Goal: Task Accomplishment & Management: Use online tool/utility

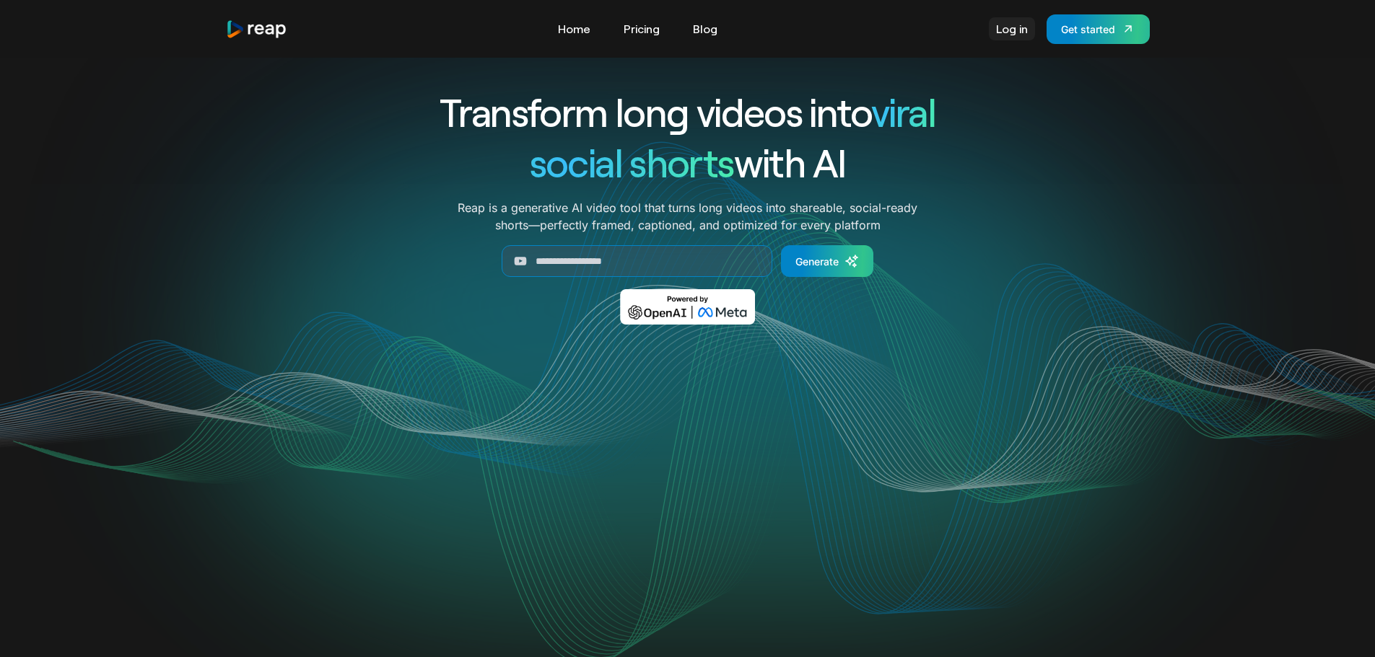
drag, startPoint x: 0, startPoint y: 0, endPoint x: 1013, endPoint y: 30, distance: 1013.7
click at [1014, 30] on link "Log in" at bounding box center [1012, 28] width 46 height 23
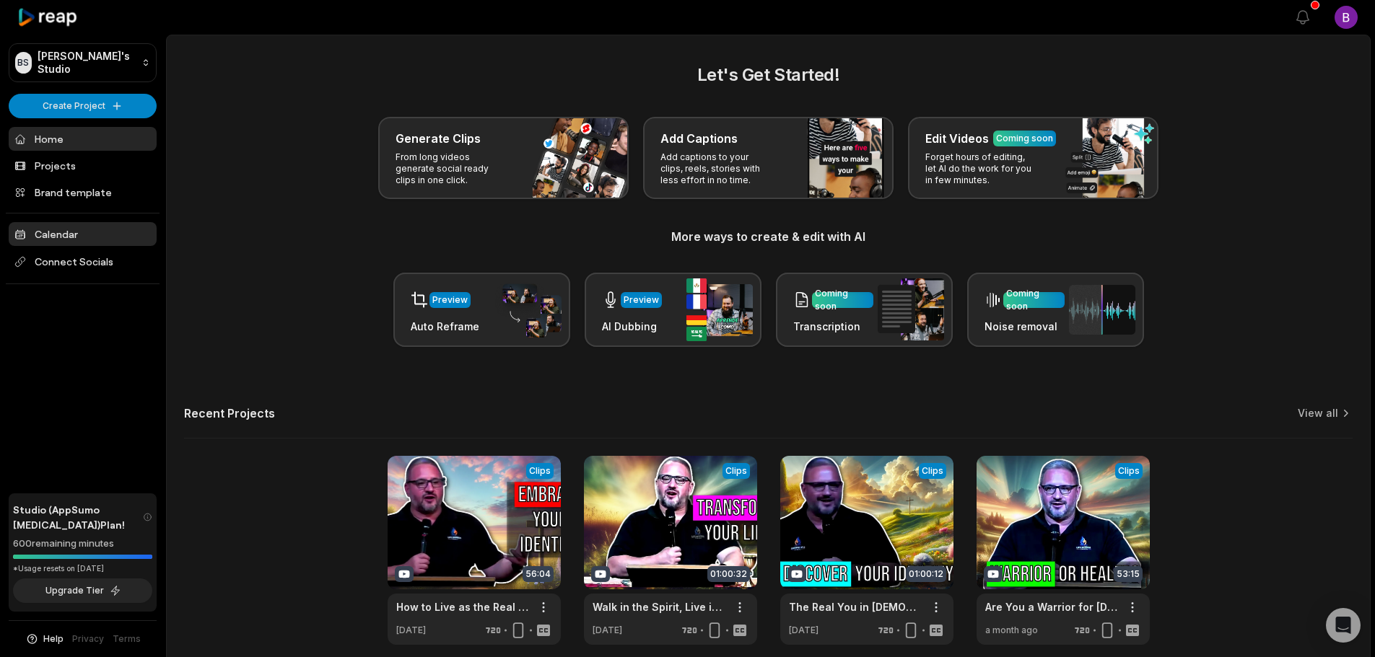
click at [74, 237] on link "Calendar" at bounding box center [83, 234] width 148 height 24
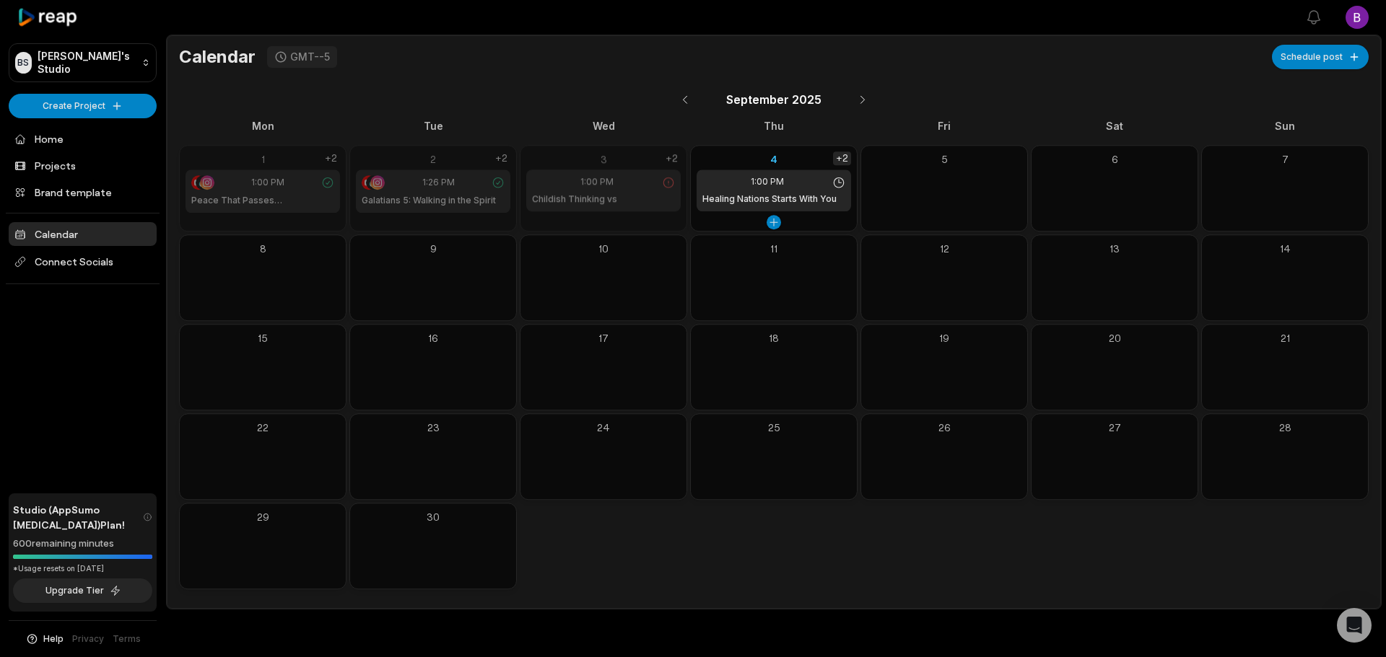
click at [837, 157] on div "+2" at bounding box center [842, 159] width 18 height 14
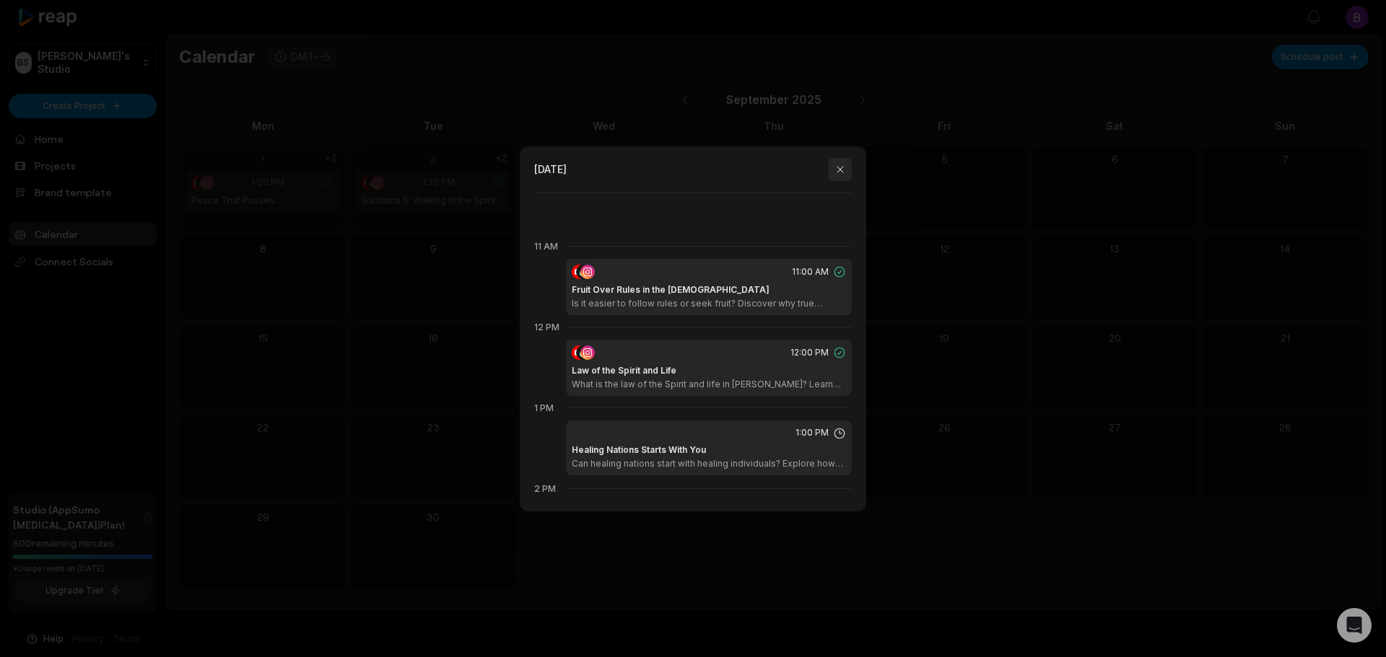
scroll to position [889, 0]
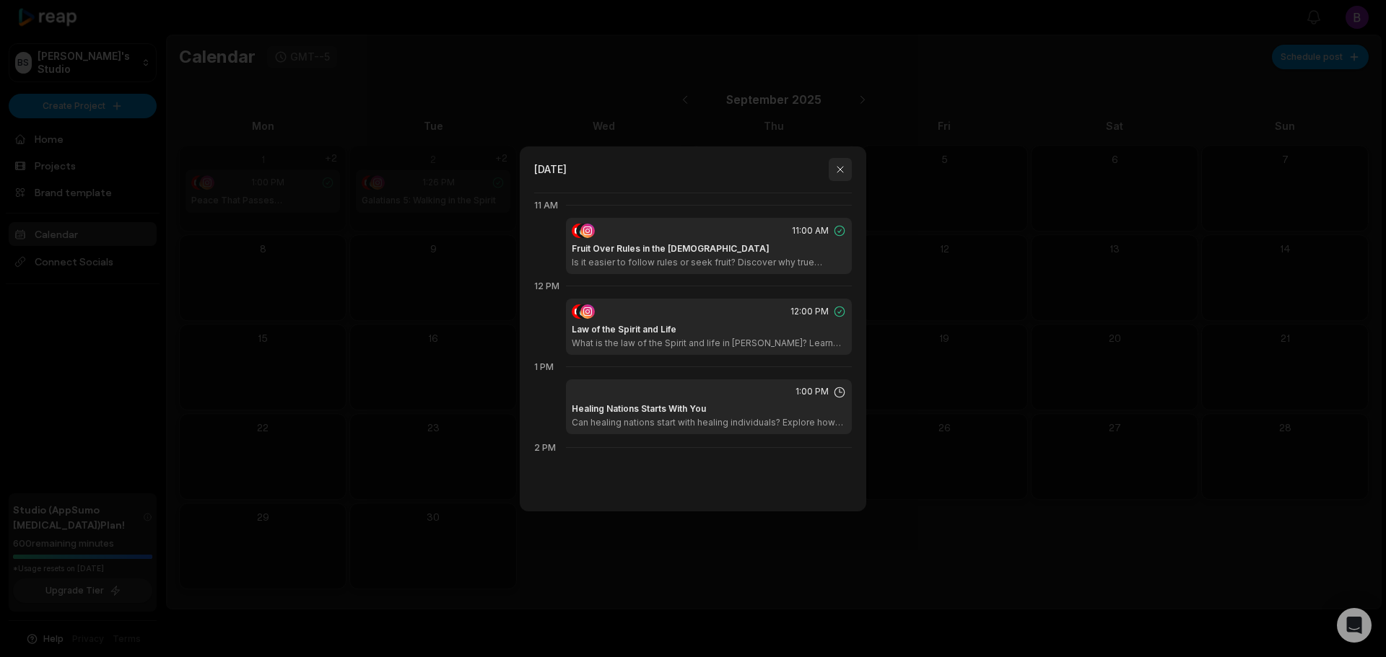
click at [846, 162] on button "button" at bounding box center [840, 169] width 23 height 23
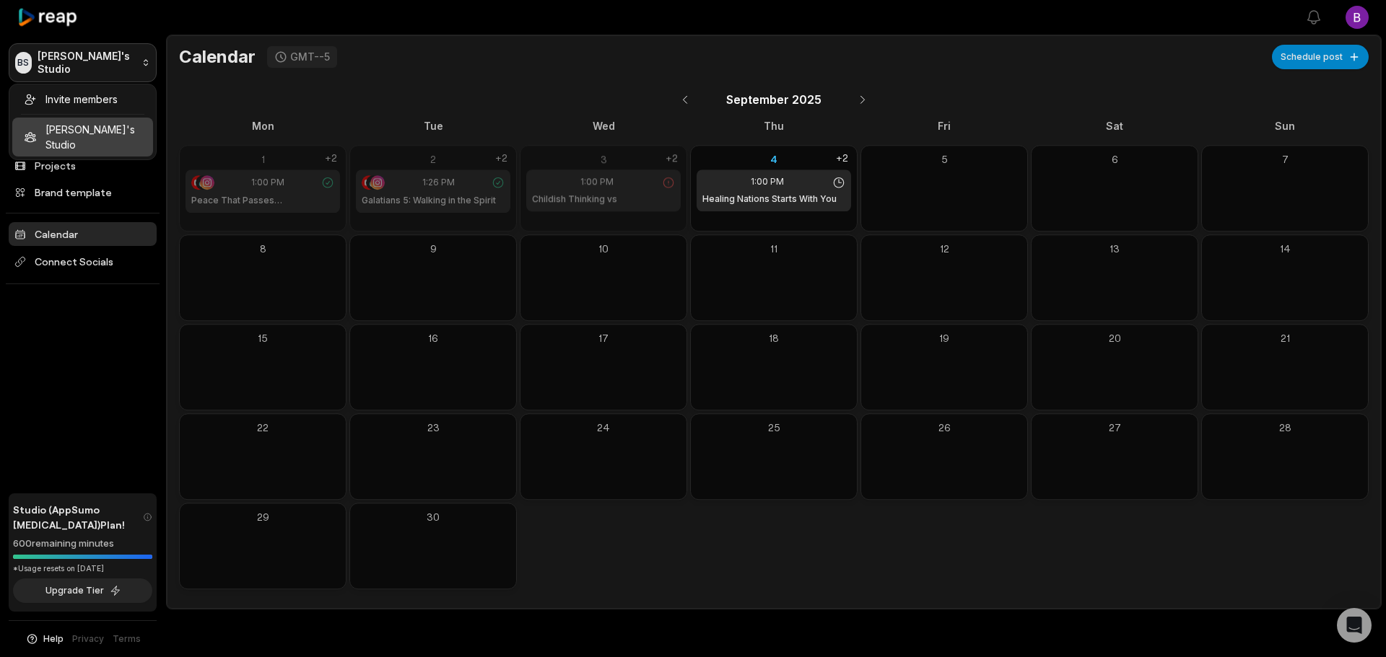
click at [69, 72] on html "BS Bill's Studio Create Project Home Projects Brand template Calendar Connect S…" at bounding box center [693, 328] width 1386 height 657
click at [46, 326] on html "BS Bill's Studio Create Project Home Projects Brand template Calendar Connect S…" at bounding box center [693, 328] width 1386 height 657
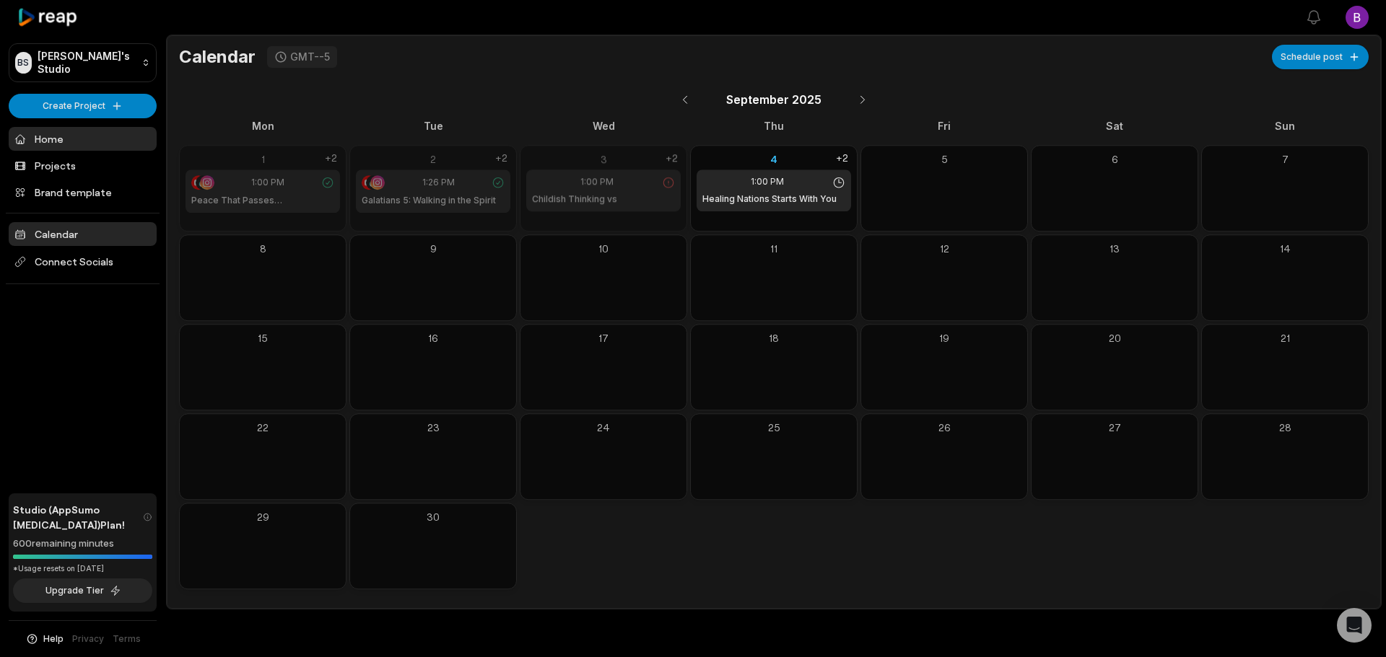
click at [48, 139] on link "Home" at bounding box center [83, 139] width 148 height 24
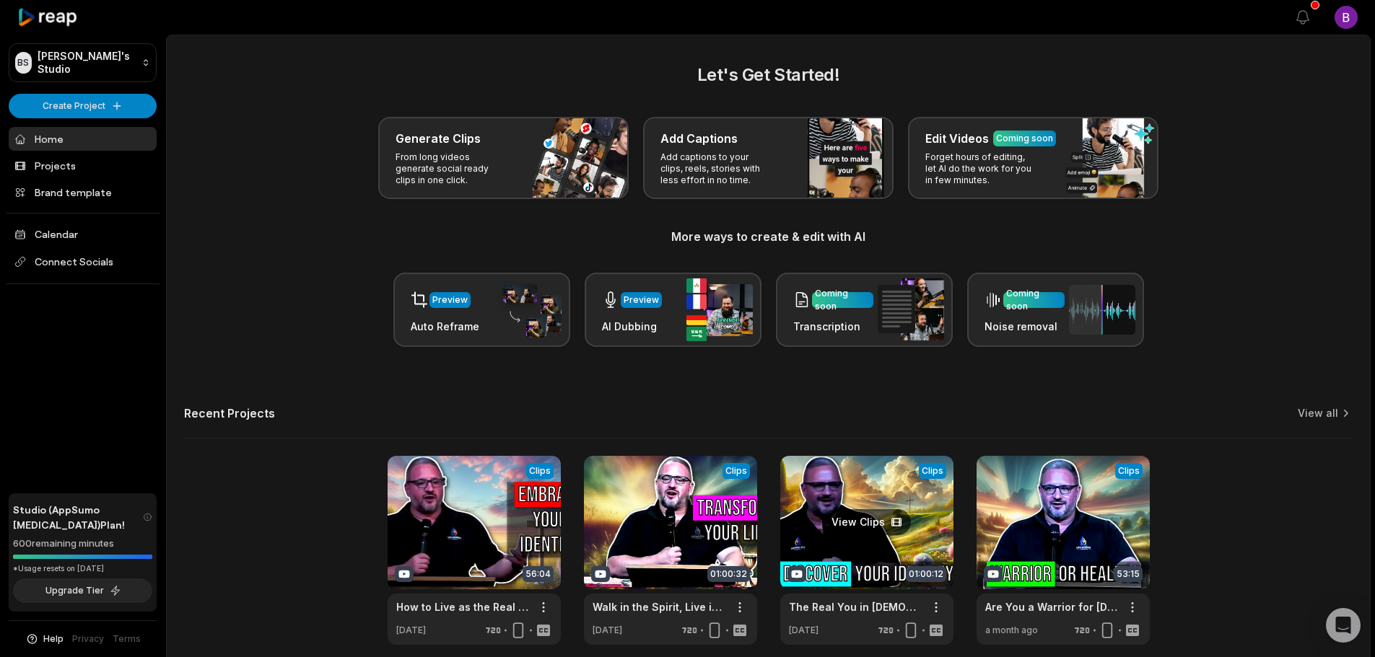
click at [827, 524] on link at bounding box center [866, 550] width 173 height 189
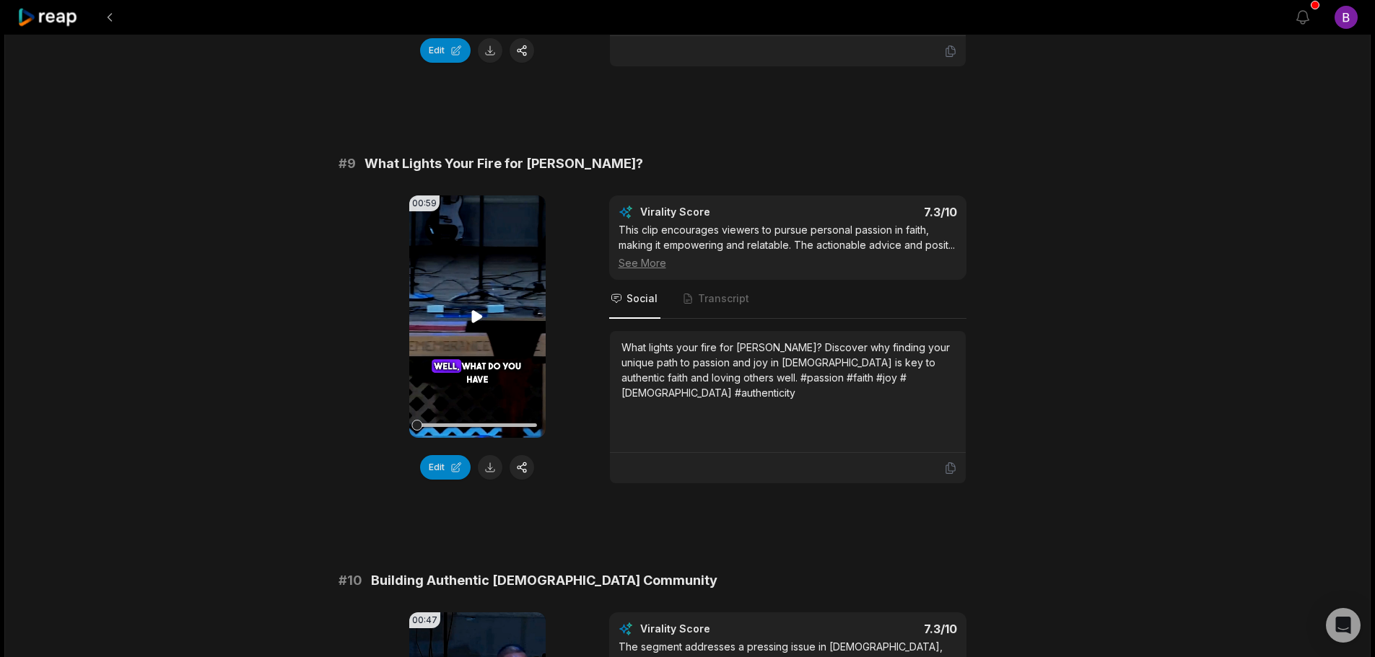
scroll to position [3788, 0]
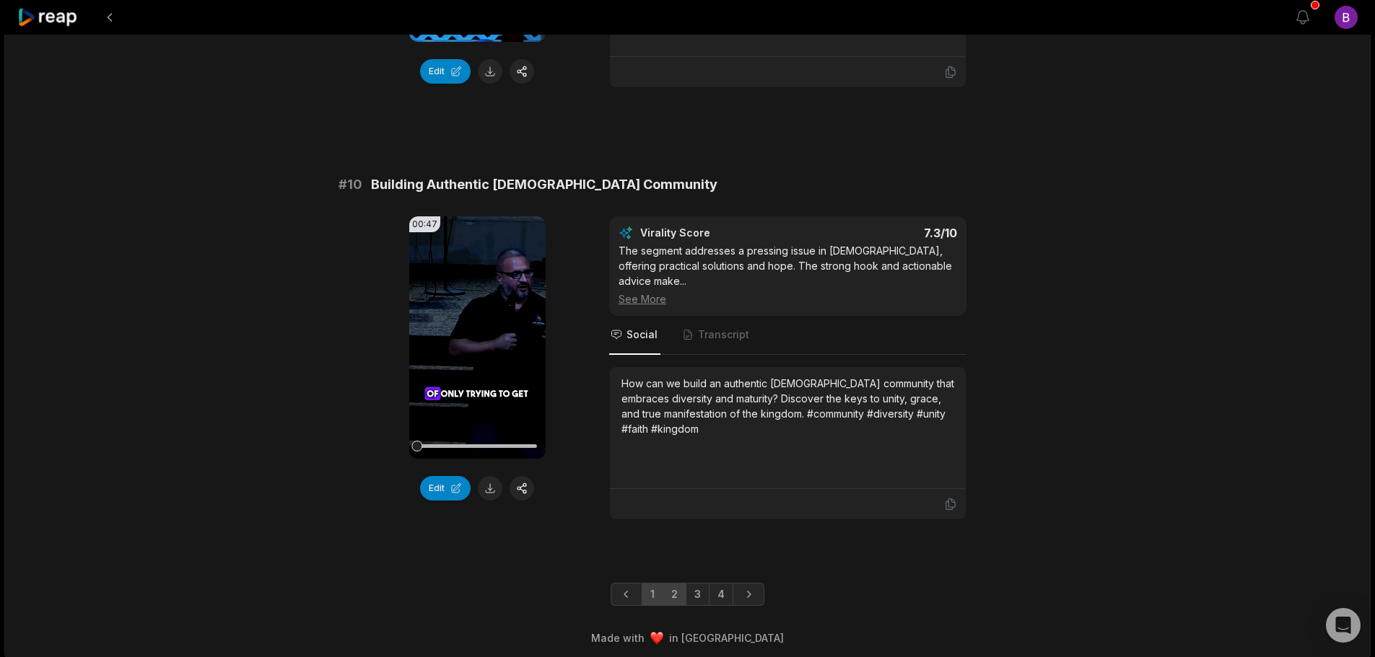
click at [673, 589] on link "2" at bounding box center [675, 594] width 24 height 23
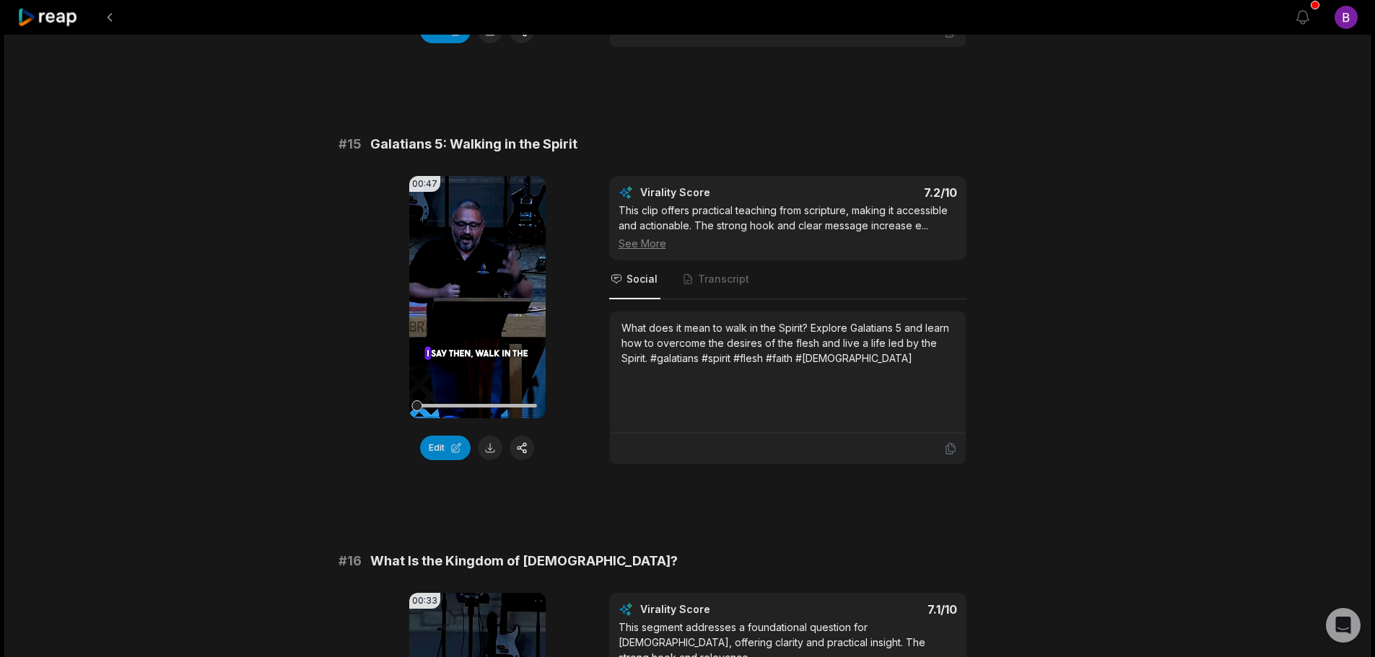
scroll to position [1804, 0]
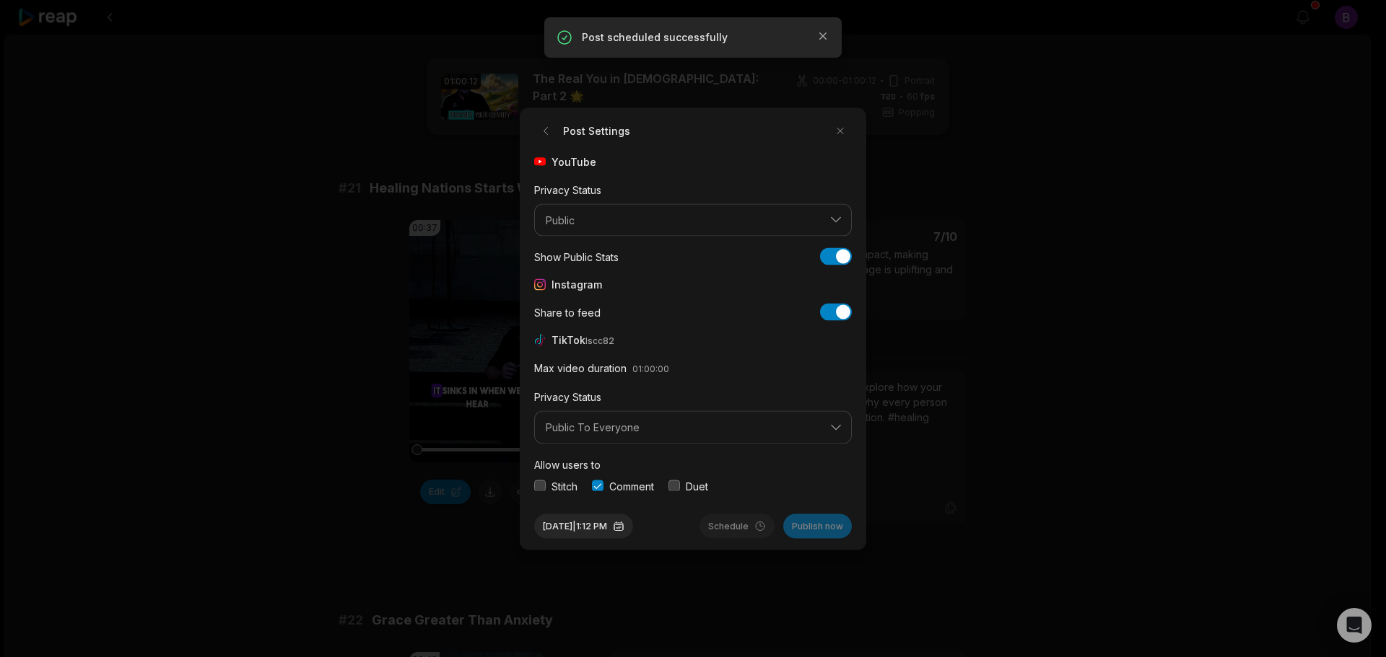
scroll to position [1732, 0]
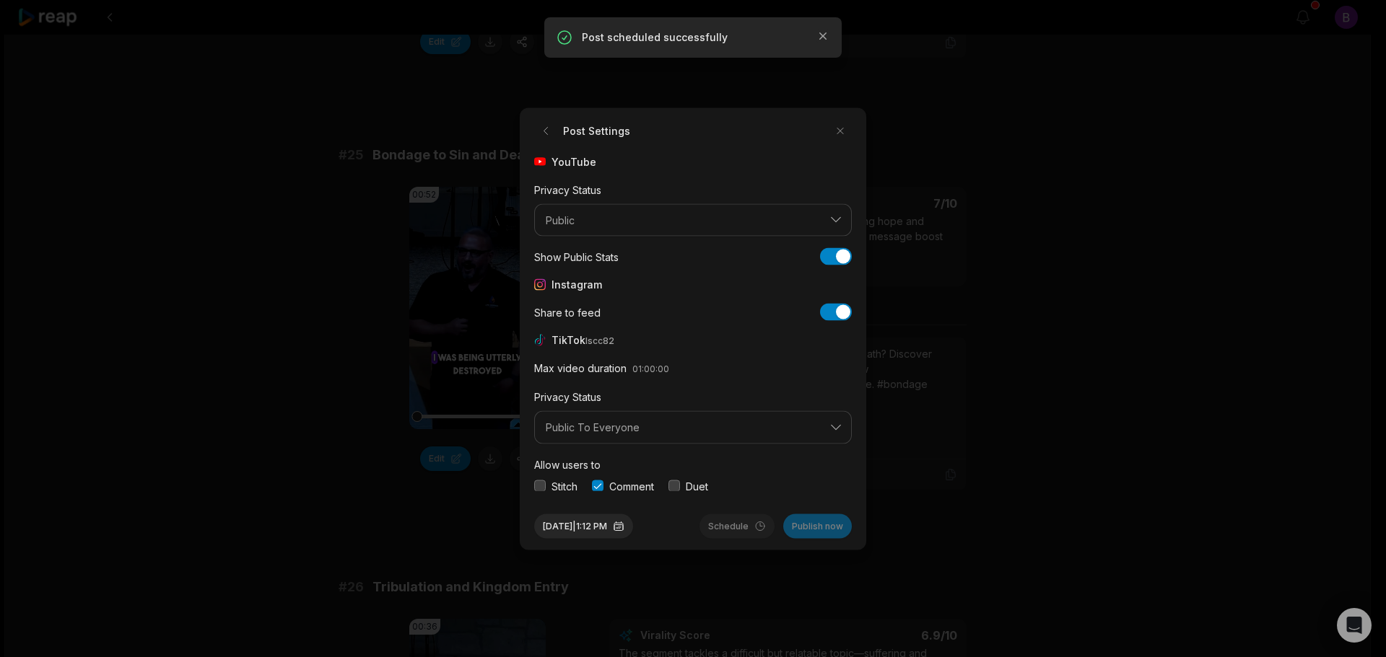
click at [544, 533] on button "button" at bounding box center [540, 539] width 12 height 12
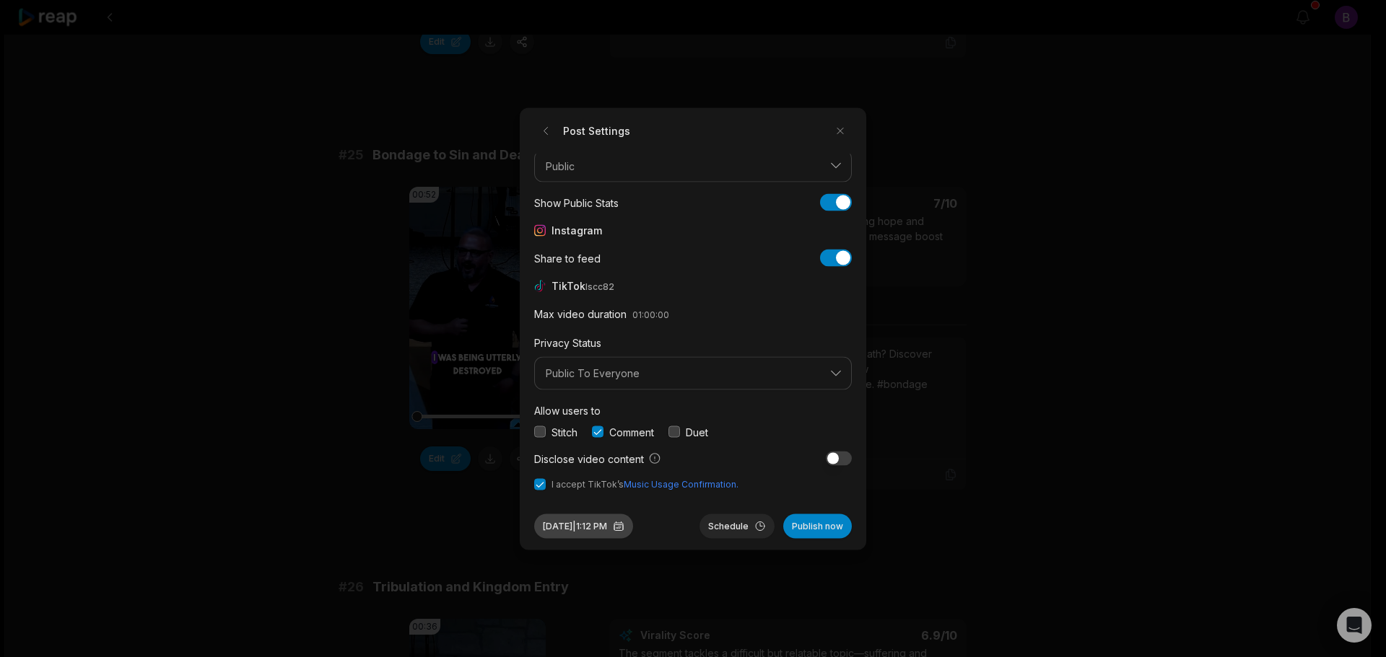
click at [609, 529] on button "[DATE] 1:12 PM" at bounding box center [583, 526] width 99 height 25
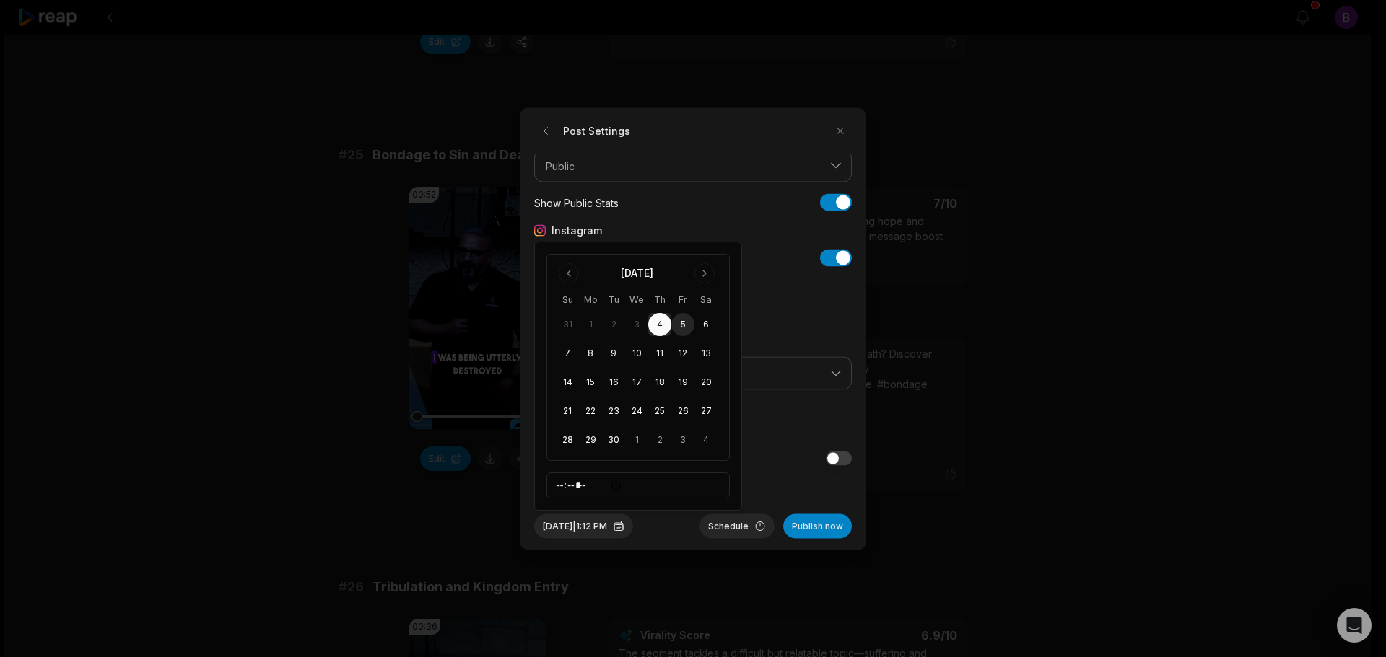
click at [683, 327] on button "5" at bounding box center [682, 324] width 23 height 23
click at [559, 485] on input "*****" at bounding box center [637, 486] width 183 height 26
type input "*****"
drag, startPoint x: 753, startPoint y: 497, endPoint x: 753, endPoint y: 504, distance: 7.3
click at [753, 498] on form "Post Settings YouTube Privacy Status Public Show Public Stats Show Public Stats…" at bounding box center [693, 328] width 318 height 419
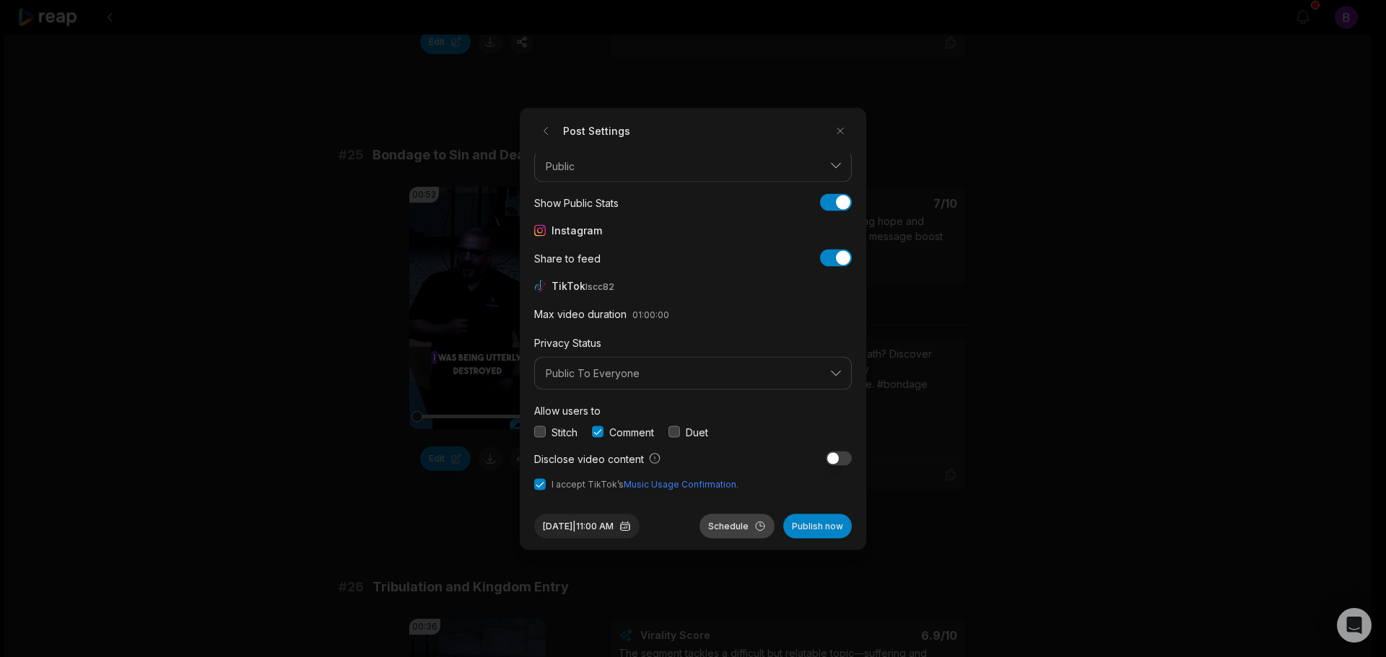
click at [738, 524] on button "Schedule" at bounding box center [736, 526] width 75 height 25
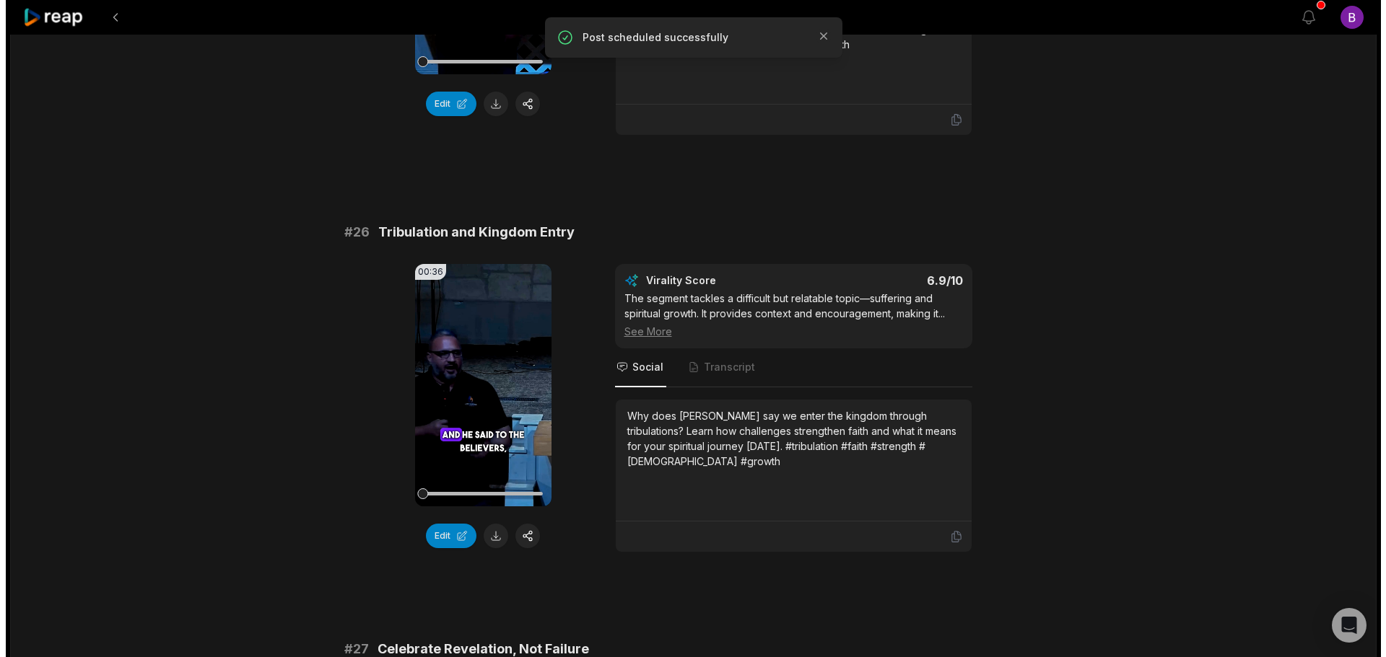
scroll to position [2093, 0]
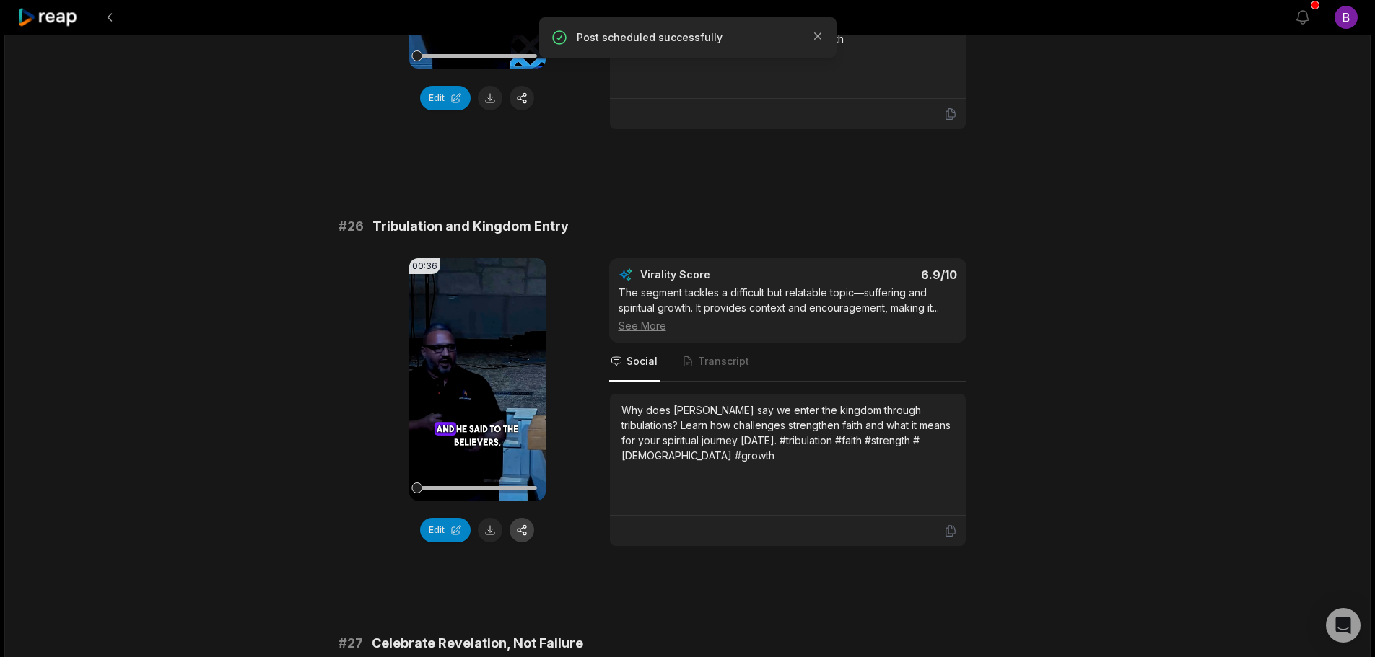
click at [521, 525] on button "button" at bounding box center [522, 530] width 25 height 25
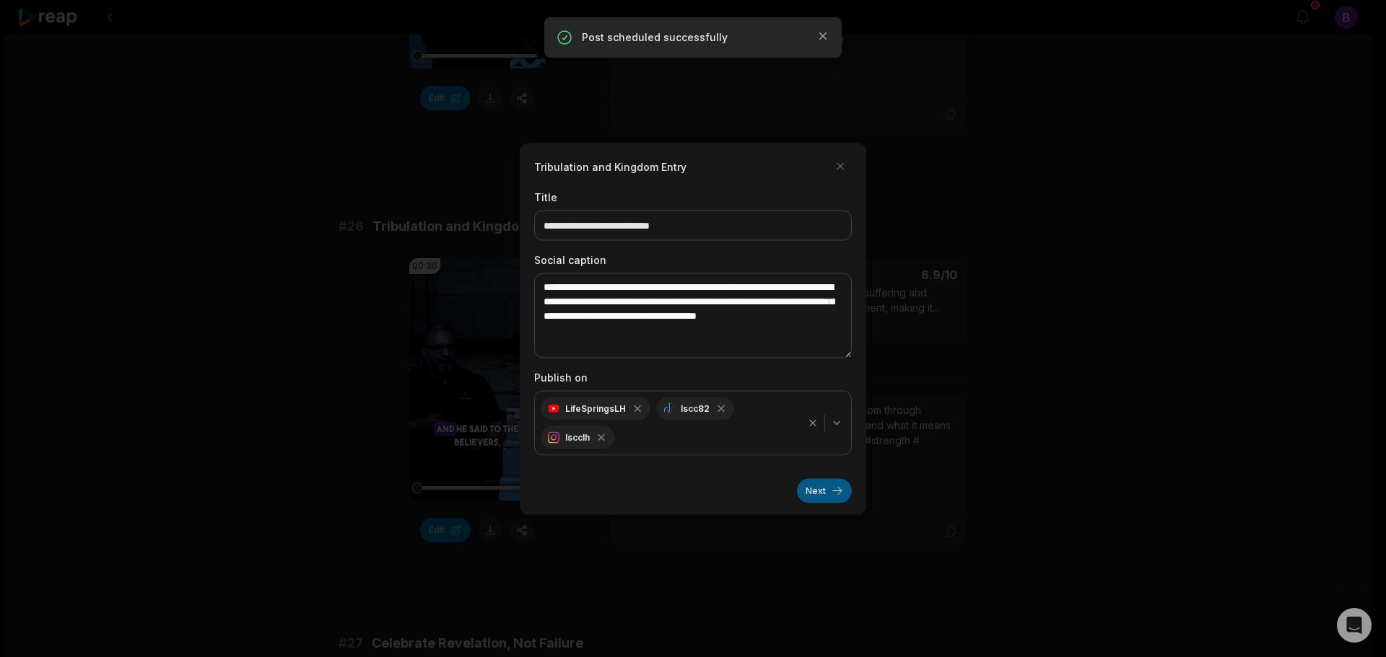
click at [822, 489] on button "Next" at bounding box center [824, 491] width 55 height 25
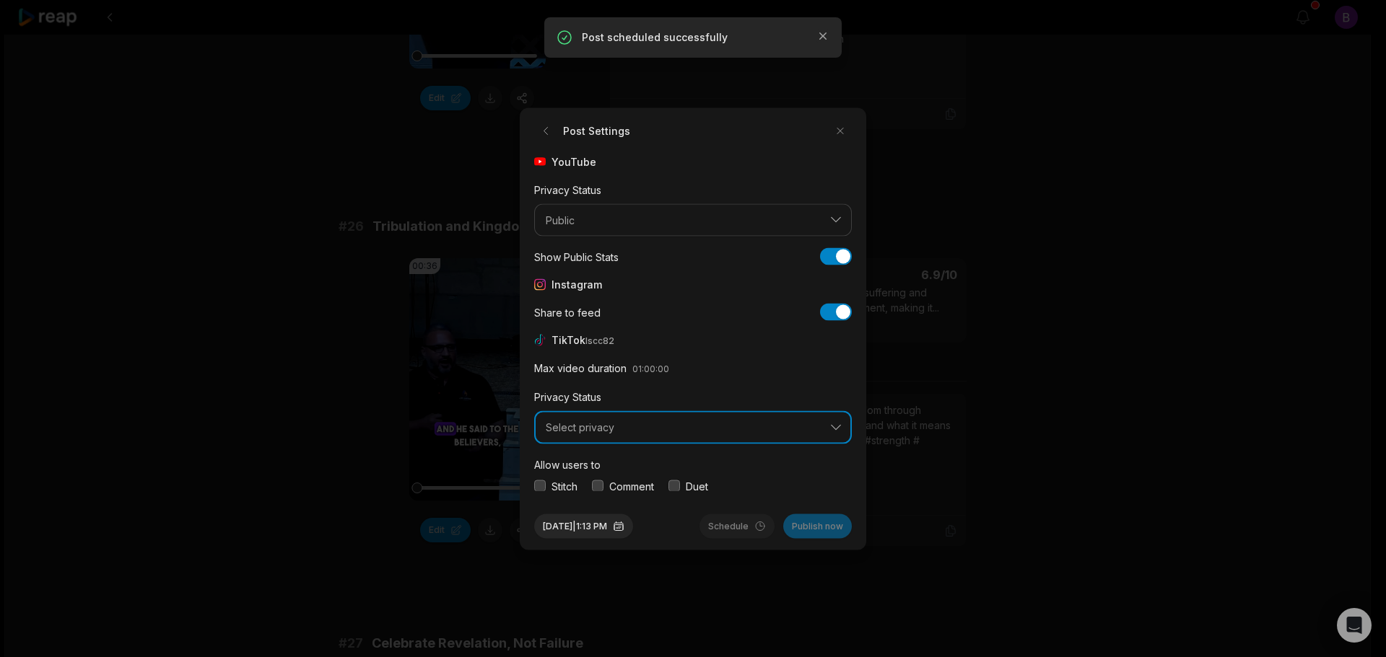
click at [714, 426] on span "Select privacy" at bounding box center [683, 427] width 274 height 13
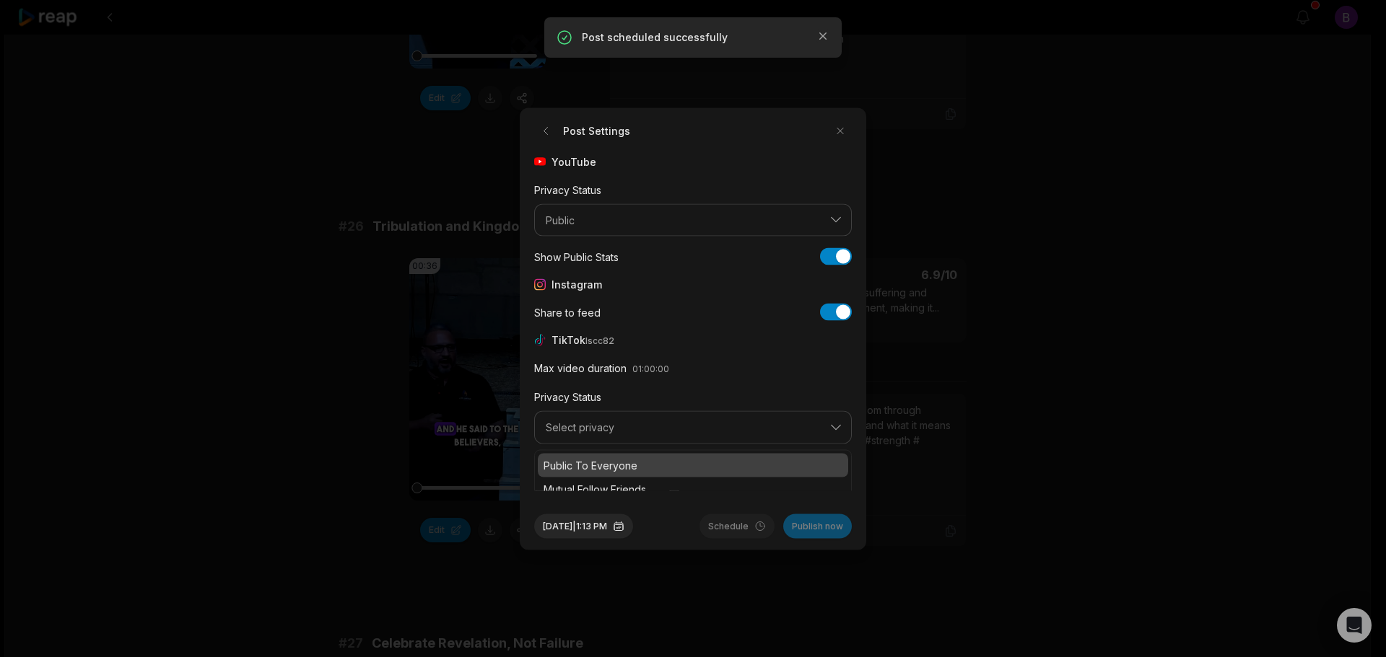
click at [621, 476] on div "Public To Everyone" at bounding box center [693, 465] width 310 height 24
click at [603, 486] on button "button" at bounding box center [598, 487] width 12 height 12
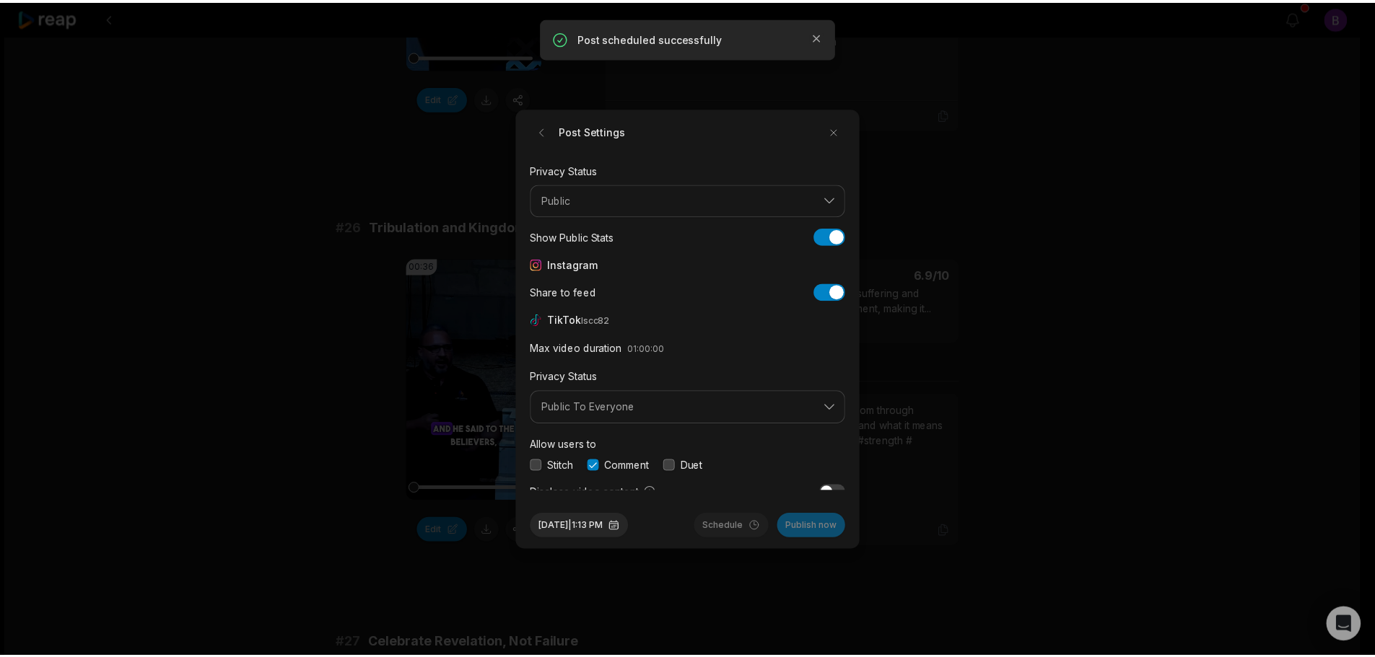
scroll to position [54, 0]
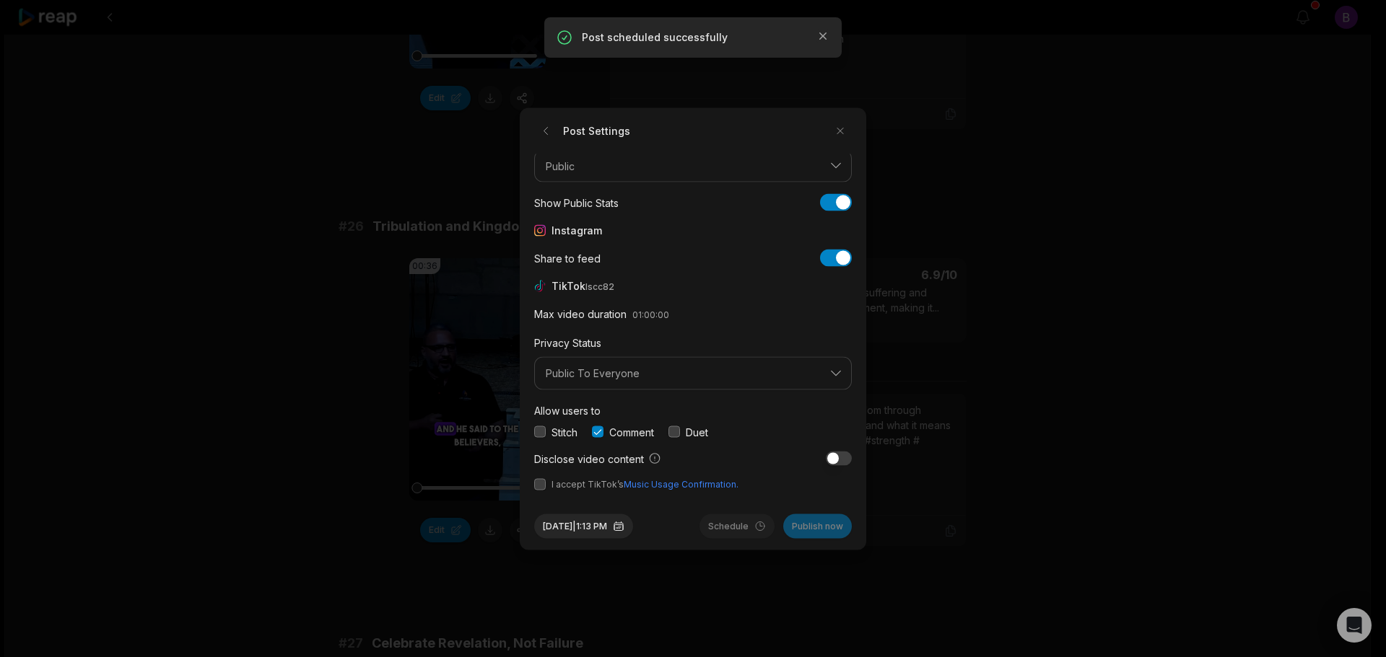
click at [543, 487] on button "button" at bounding box center [540, 485] width 12 height 12
click at [577, 526] on button "[DATE] 1:13 PM" at bounding box center [583, 526] width 99 height 25
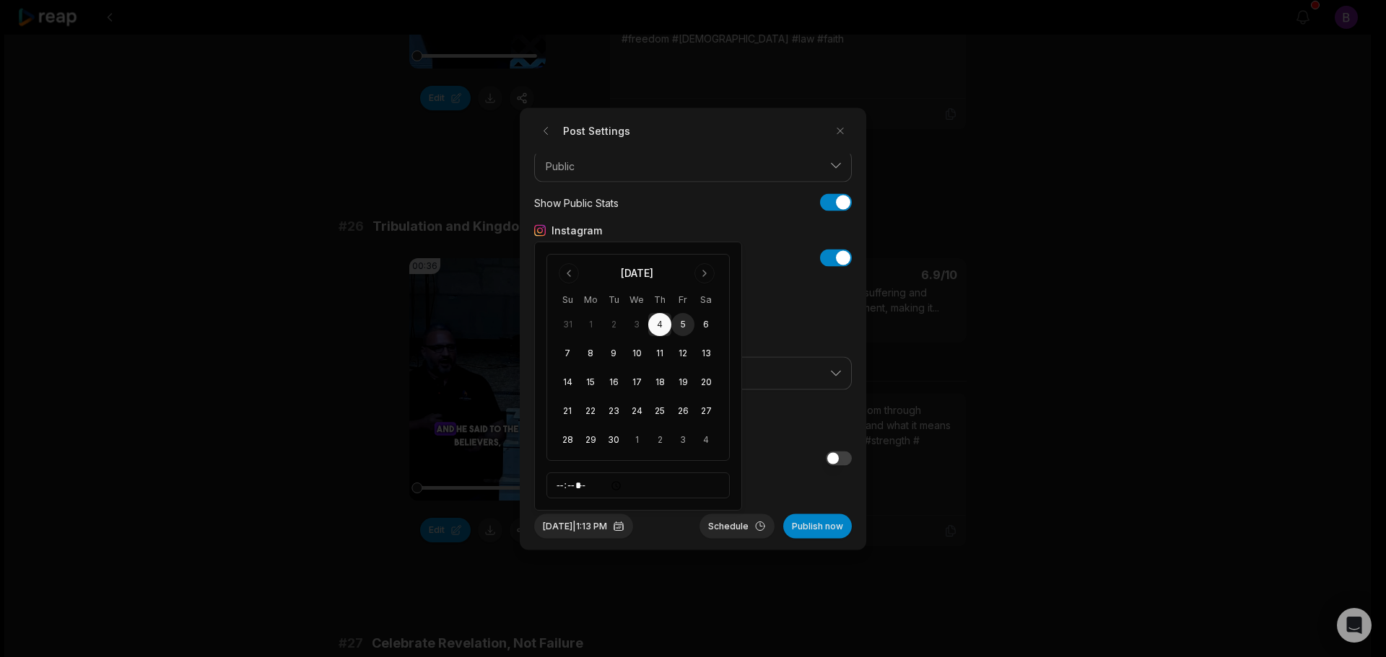
click at [680, 323] on button "5" at bounding box center [682, 324] width 23 height 23
click at [601, 484] on input "*****" at bounding box center [637, 486] width 183 height 26
click at [553, 489] on input "*****" at bounding box center [637, 486] width 183 height 26
click at [561, 486] on input "*****" at bounding box center [637, 486] width 183 height 26
type input "*****"
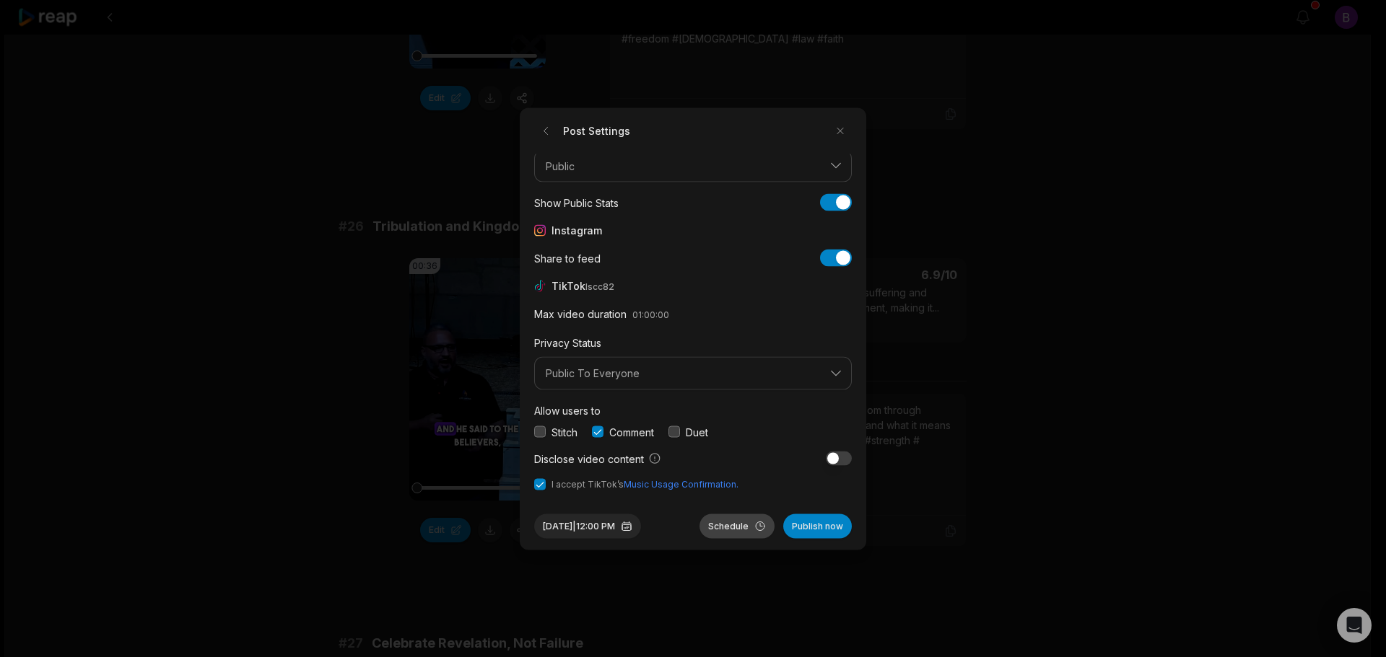
click at [724, 528] on button "Schedule" at bounding box center [736, 526] width 75 height 25
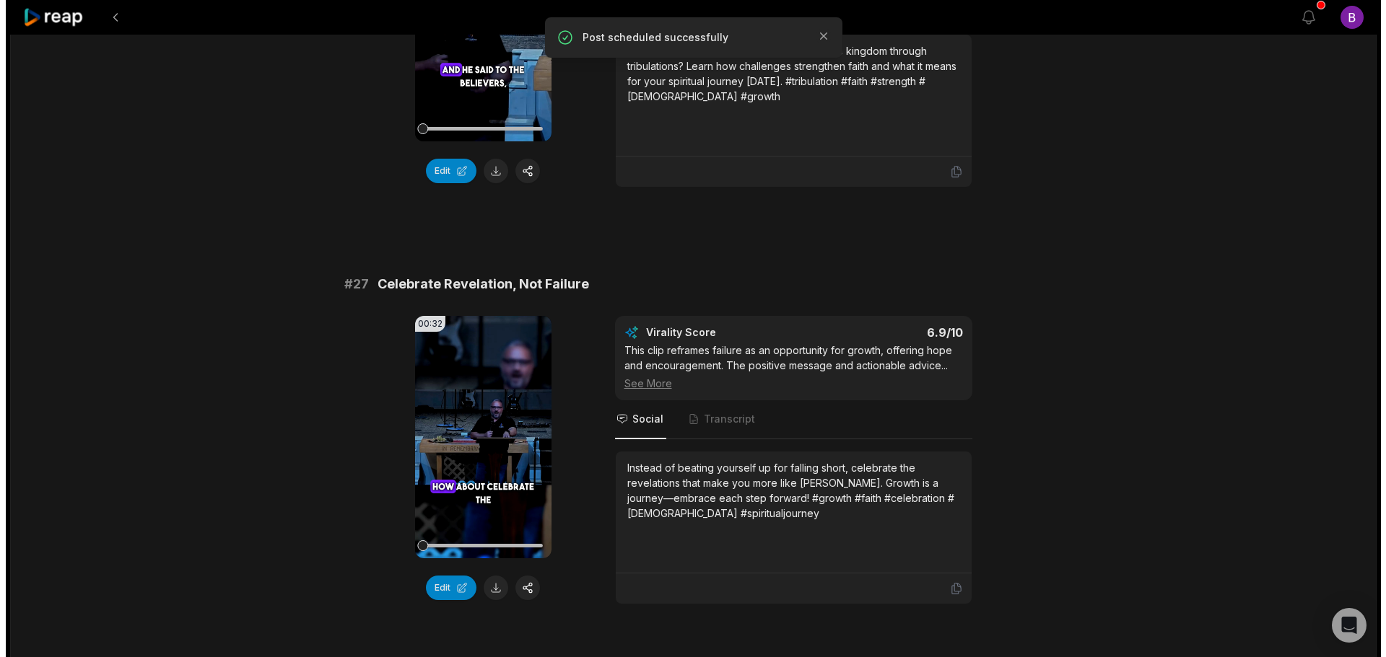
scroll to position [2526, 0]
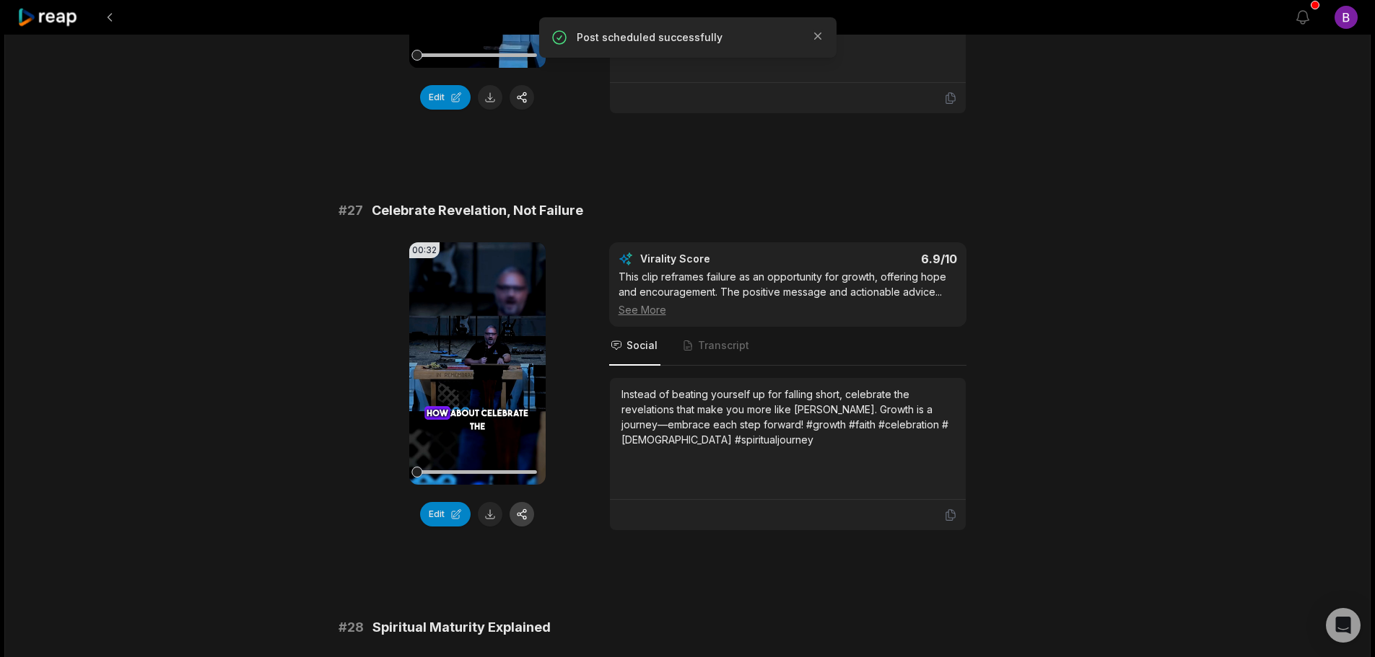
click at [526, 511] on button "button" at bounding box center [522, 514] width 25 height 25
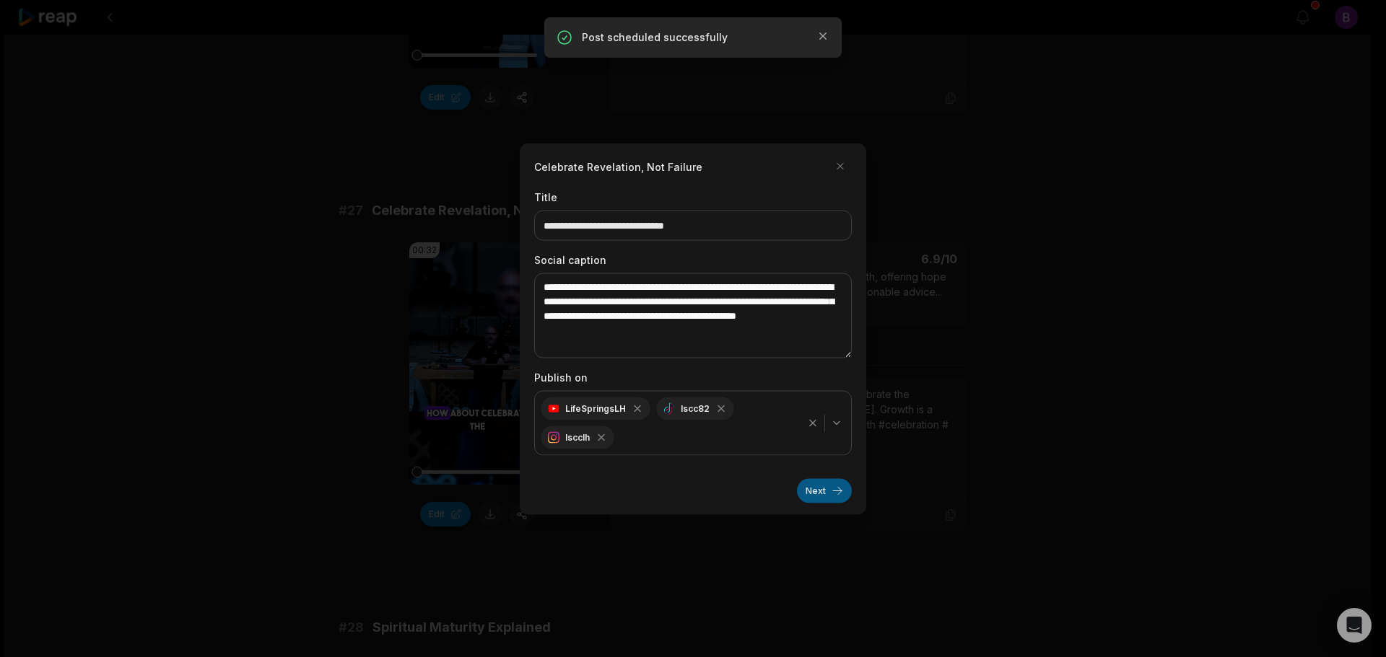
click at [813, 493] on button "Next" at bounding box center [824, 491] width 55 height 25
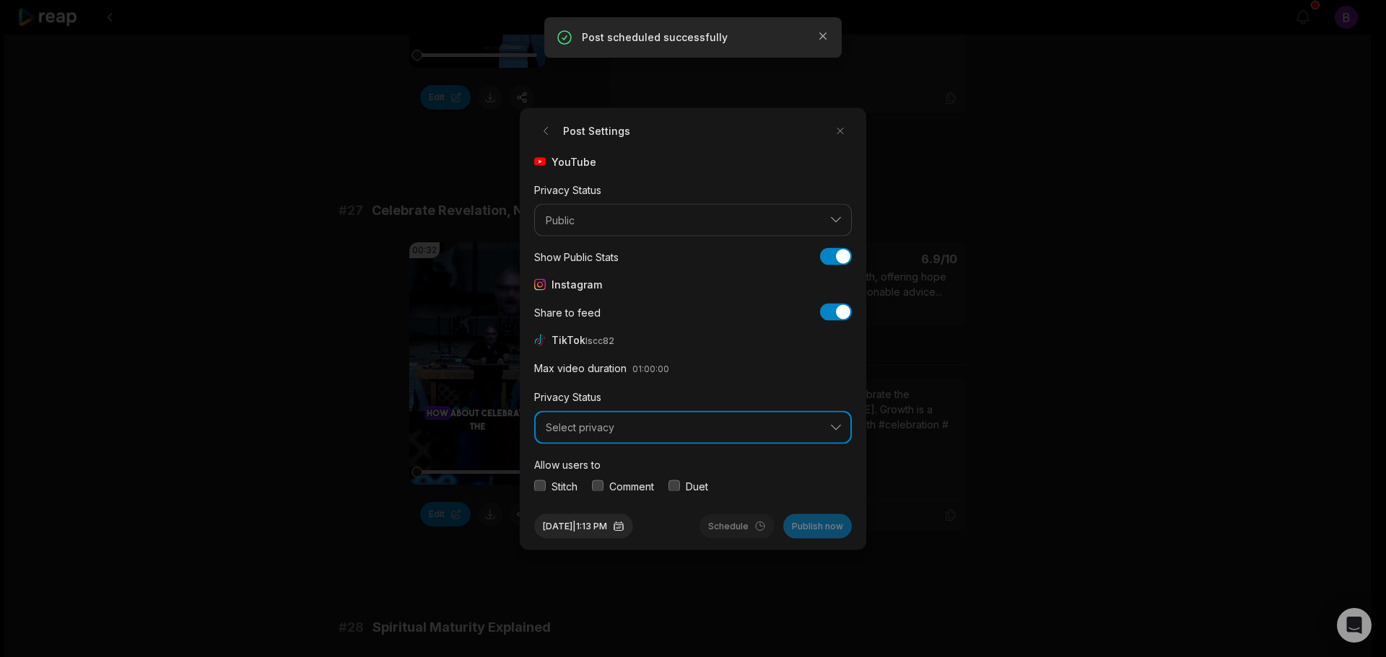
click at [652, 431] on span "Select privacy" at bounding box center [683, 427] width 274 height 13
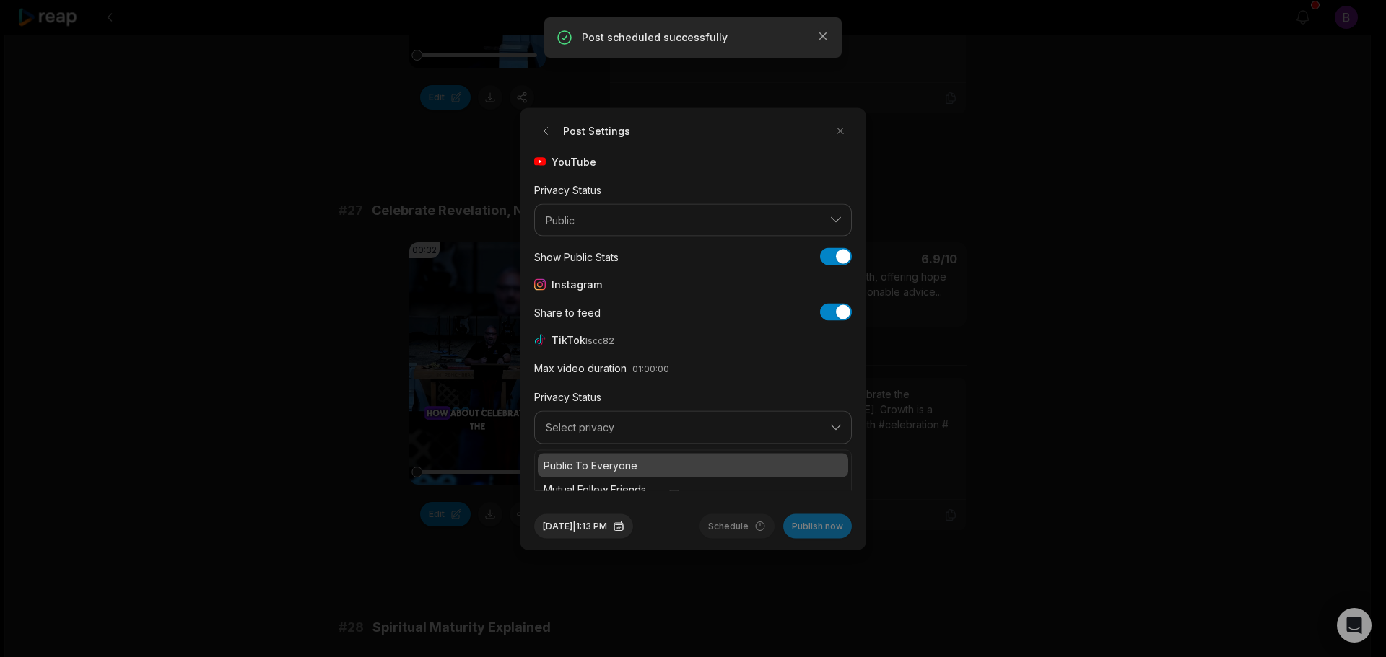
click at [612, 466] on p "Public To Everyone" at bounding box center [692, 465] width 299 height 15
click at [598, 487] on button "button" at bounding box center [598, 487] width 12 height 12
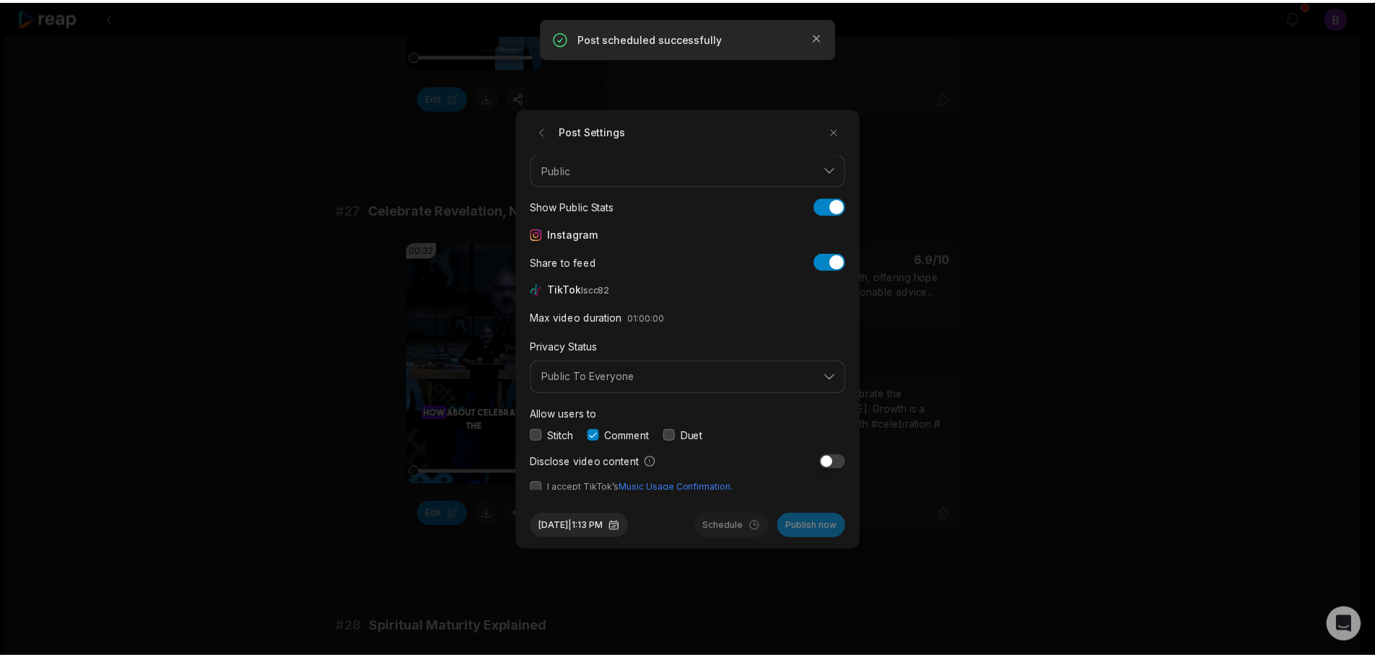
scroll to position [54, 0]
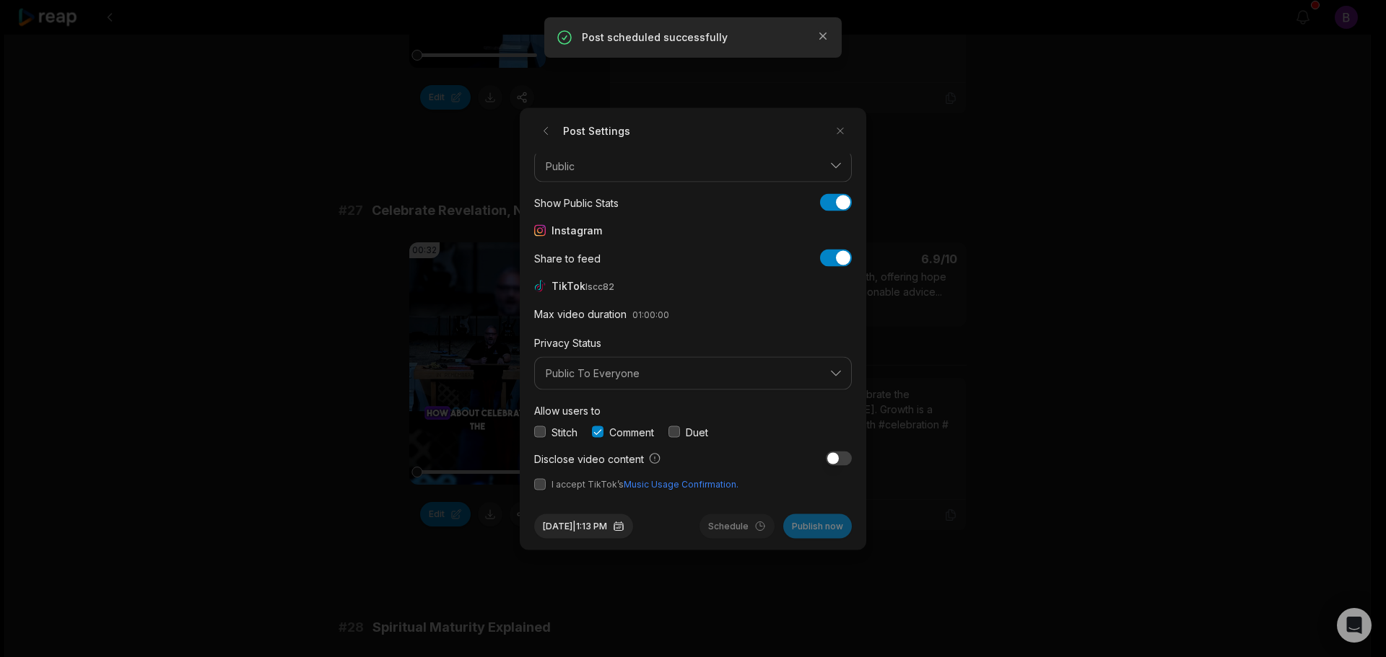
click at [540, 490] on span "I accept TikTok’s Music Usage Confirmation." at bounding box center [693, 484] width 318 height 13
click at [541, 484] on button "button" at bounding box center [540, 485] width 12 height 12
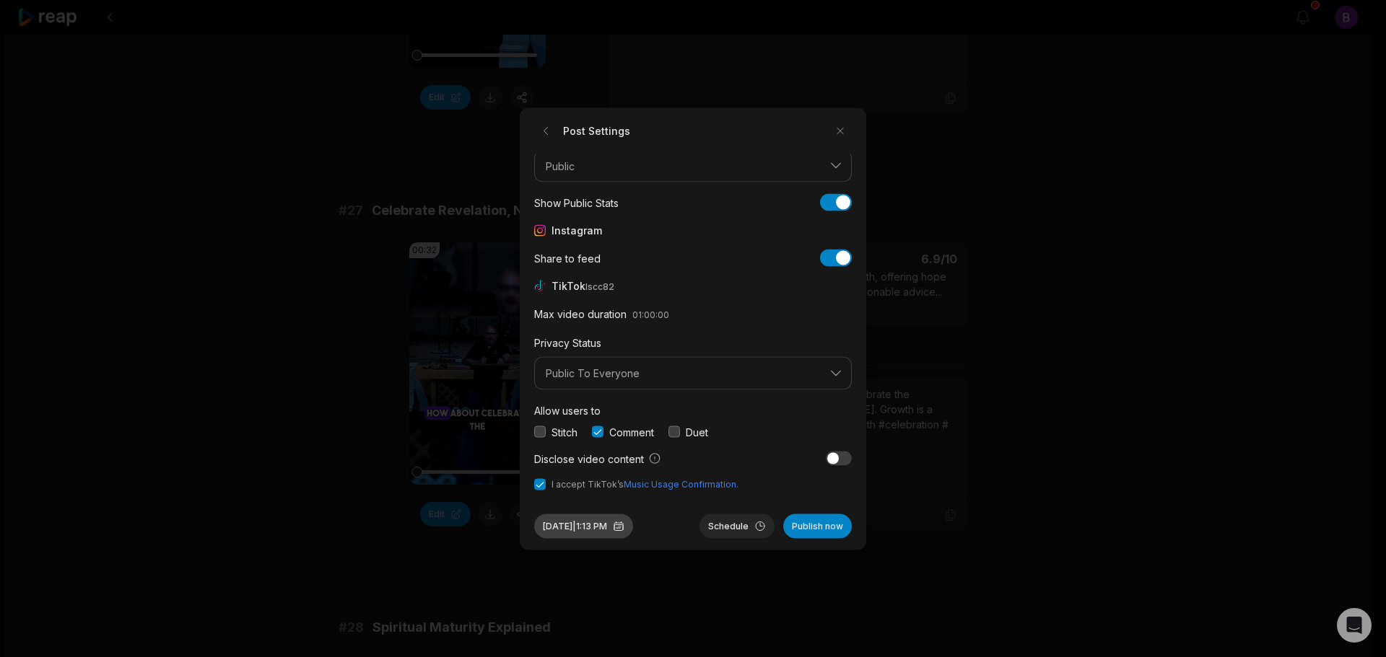
click at [609, 521] on button "[DATE] 1:13 PM" at bounding box center [583, 526] width 99 height 25
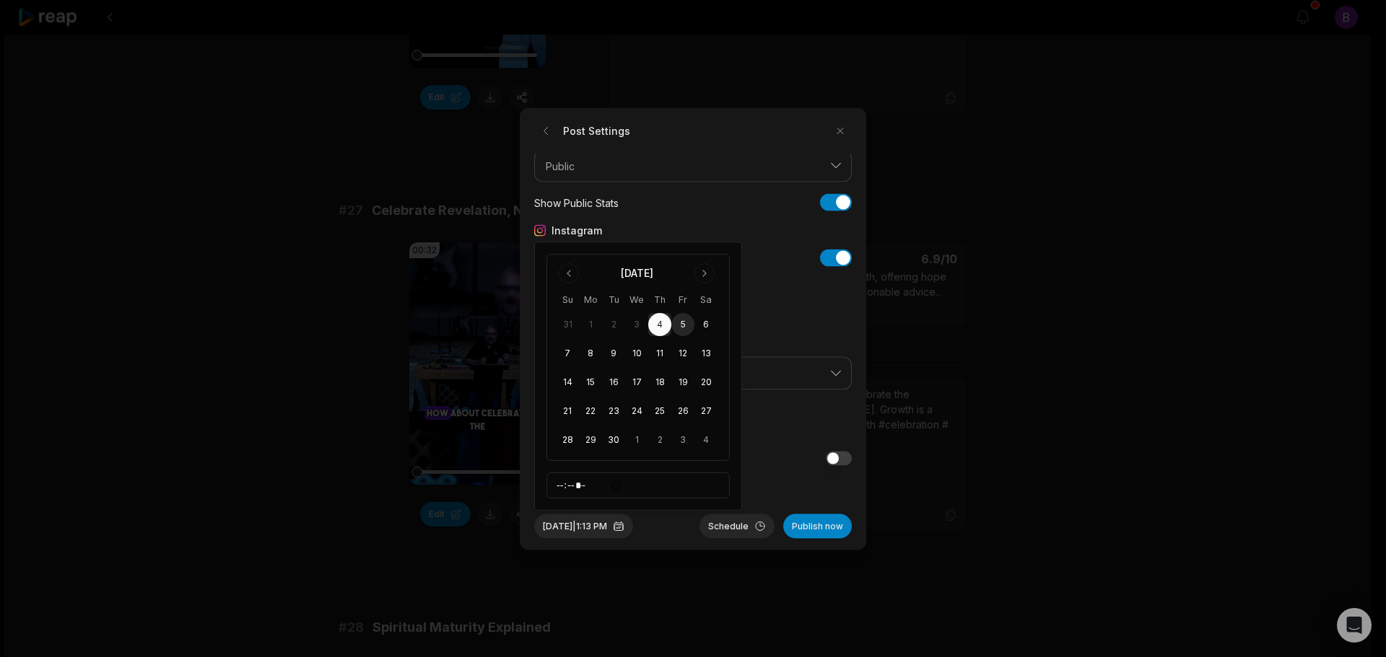
click at [681, 328] on button "5" at bounding box center [682, 324] width 23 height 23
click at [770, 498] on form "Post Settings YouTube Privacy Status Public Show Public Stats Show Public Stats…" at bounding box center [693, 328] width 318 height 419
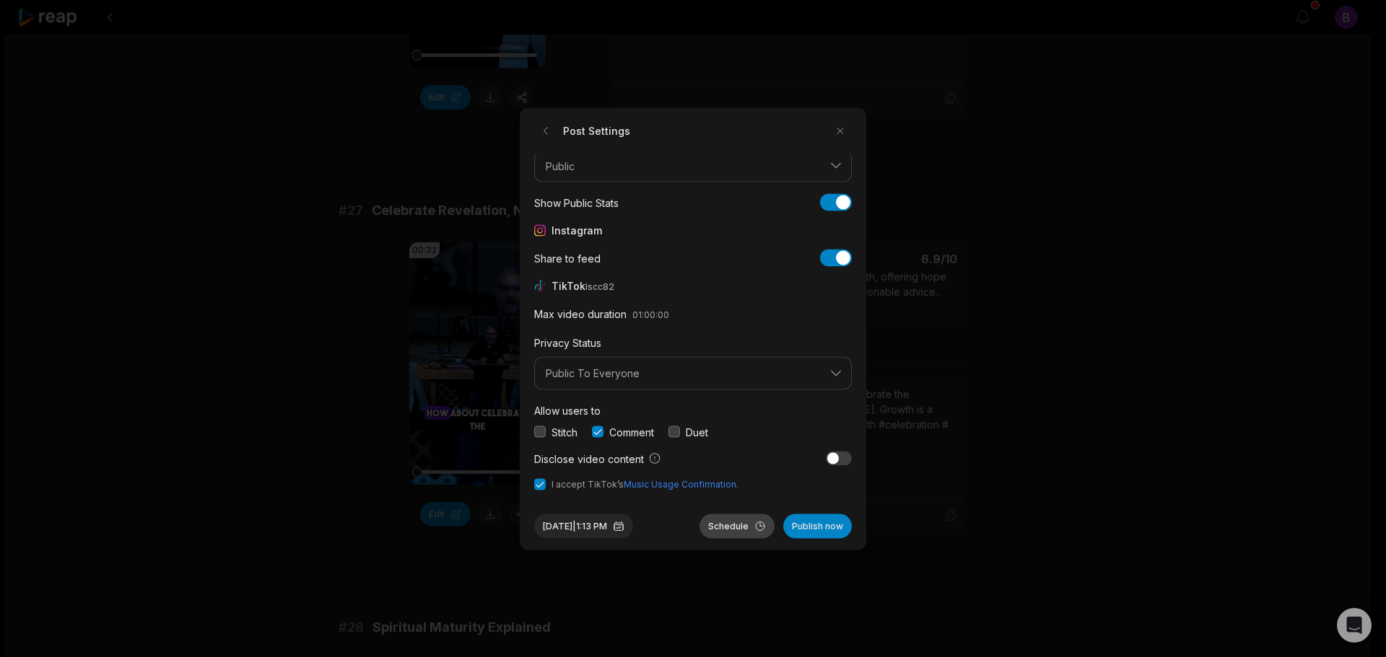
click at [743, 527] on button "Schedule" at bounding box center [736, 526] width 75 height 25
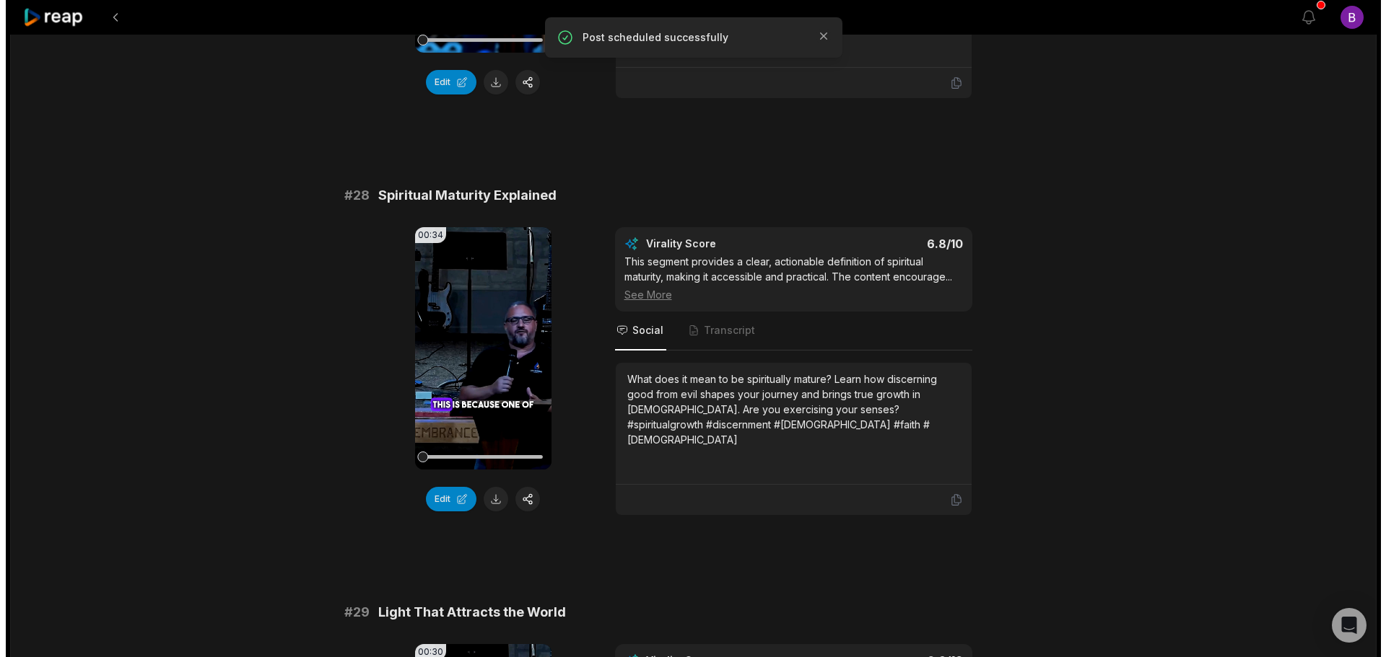
scroll to position [2959, 0]
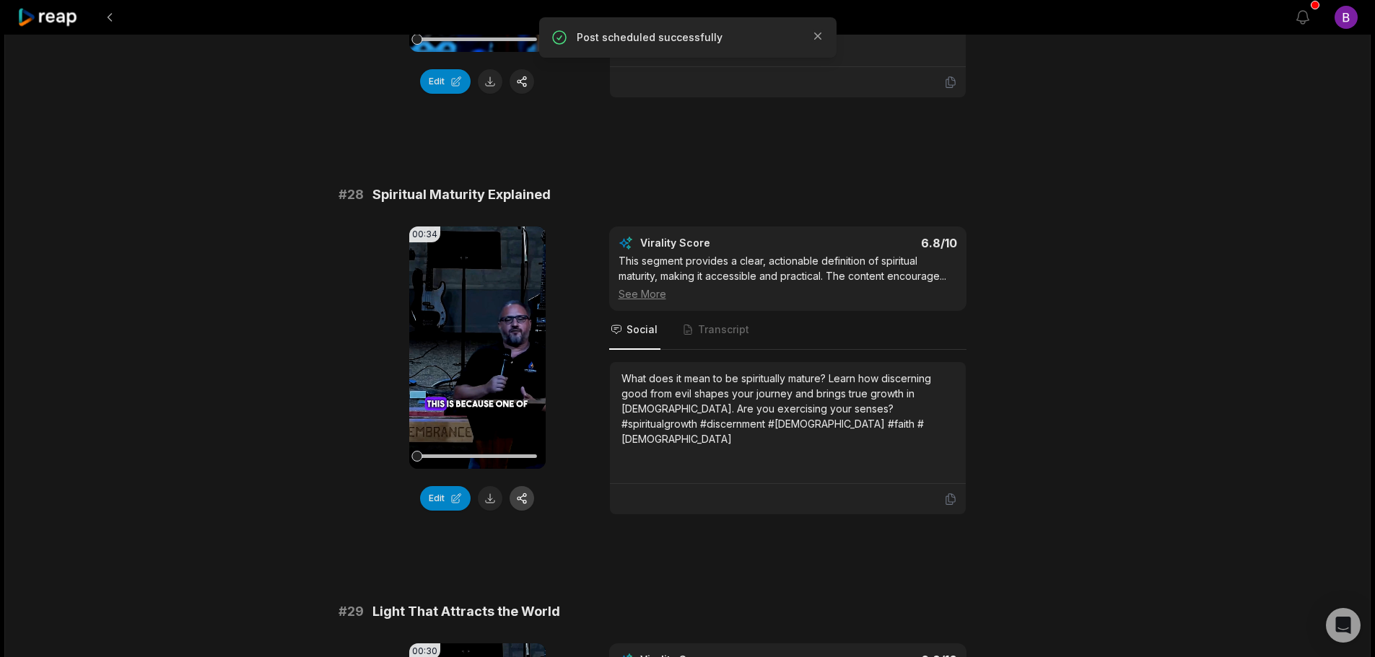
click at [517, 497] on button "button" at bounding box center [522, 498] width 25 height 25
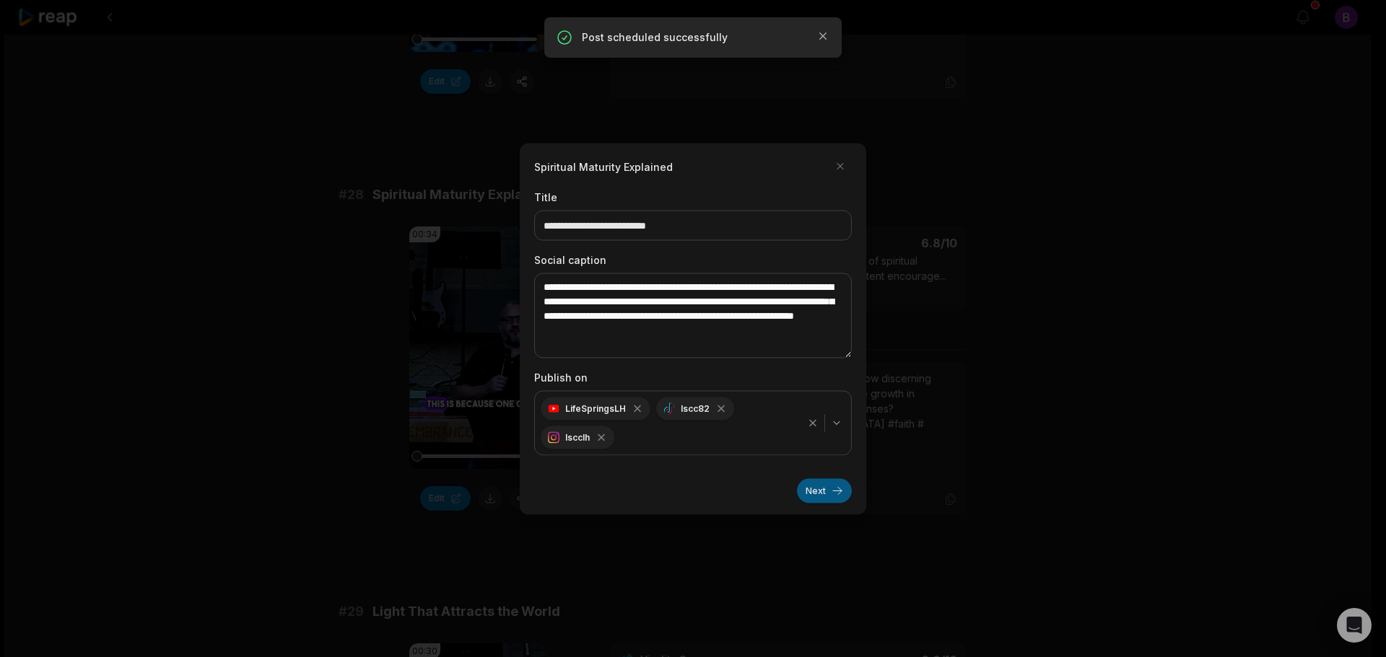
click at [820, 491] on button "Next" at bounding box center [824, 491] width 55 height 25
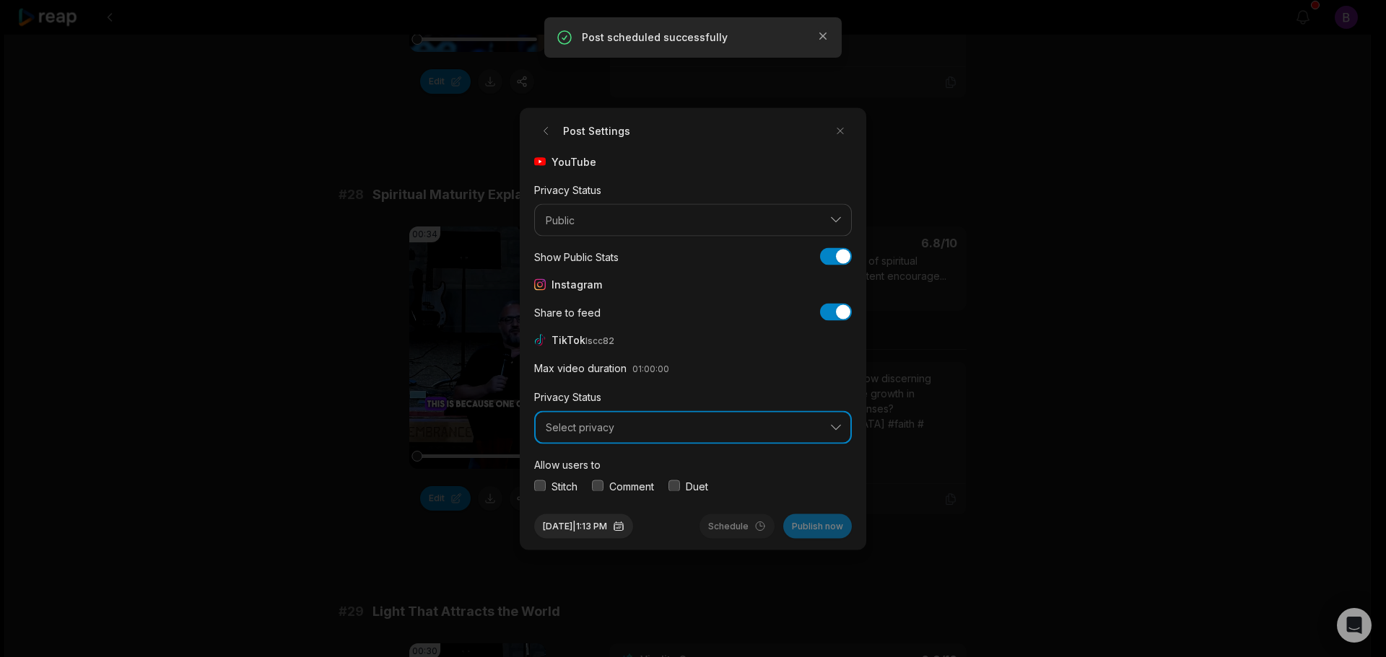
click at [627, 434] on button "Select privacy" at bounding box center [693, 427] width 318 height 33
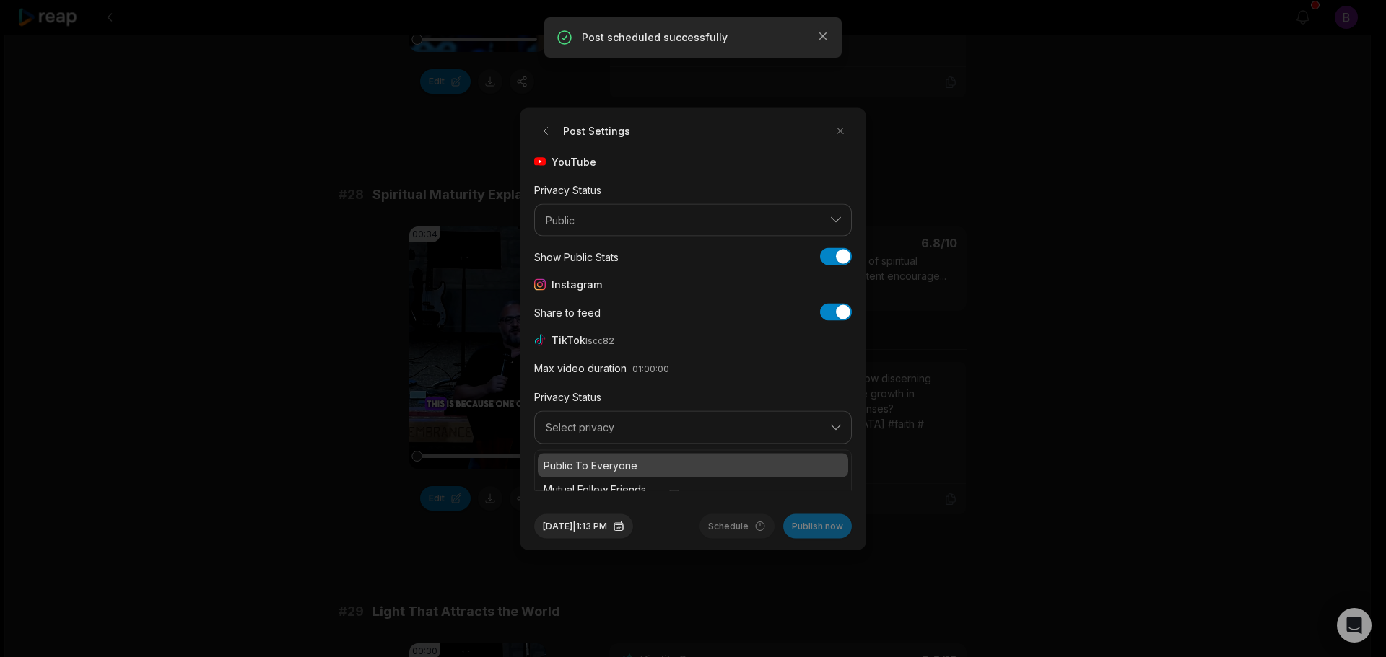
click at [608, 466] on p "Public To Everyone" at bounding box center [692, 465] width 299 height 15
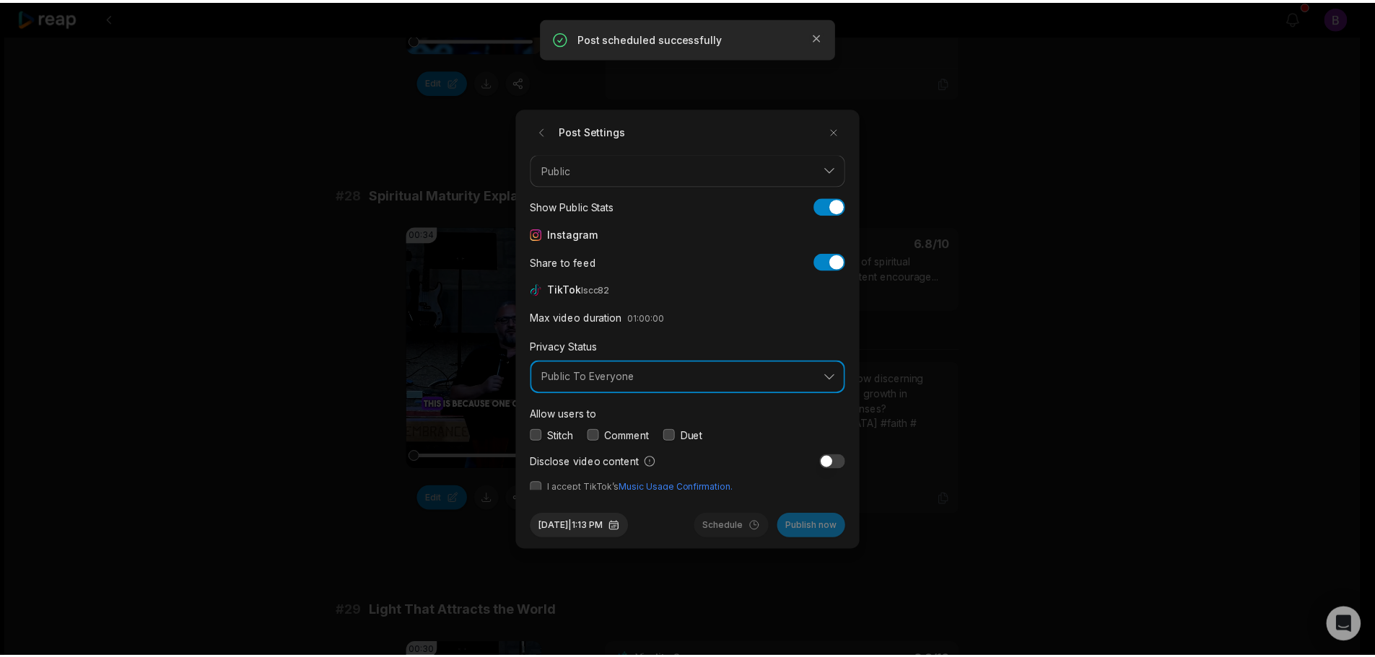
scroll to position [54, 0]
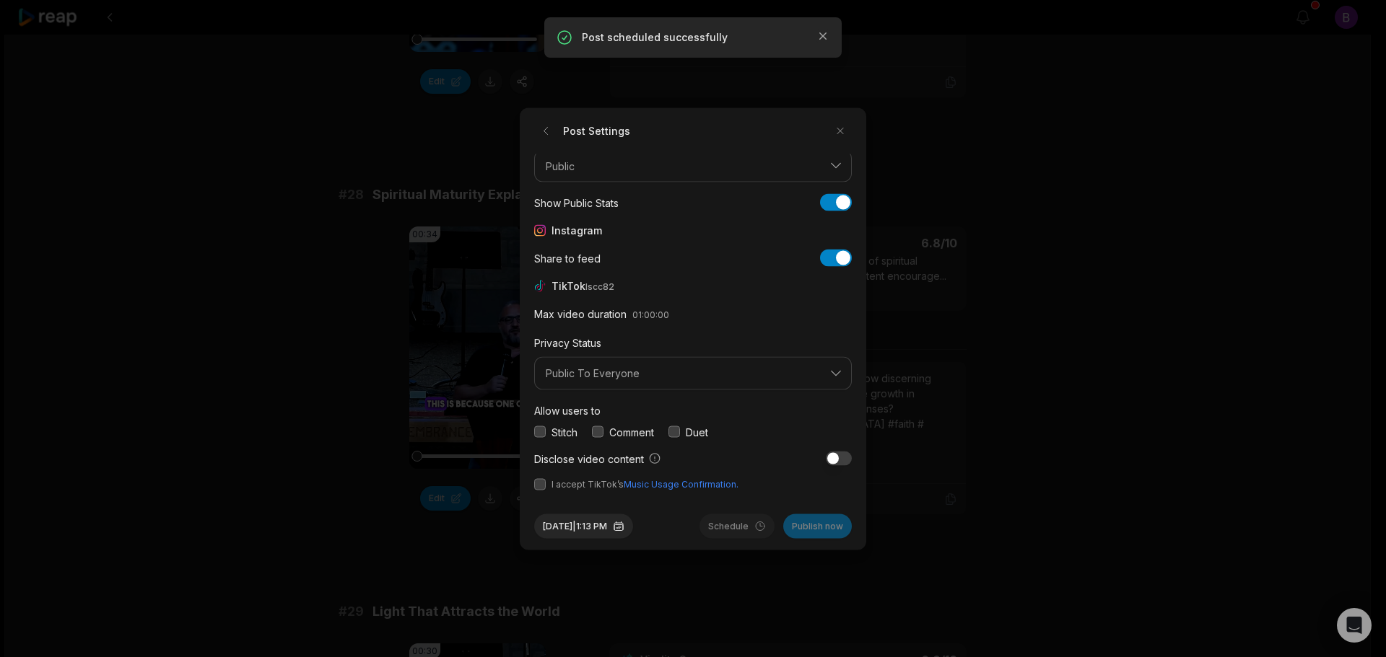
click at [601, 432] on button "button" at bounding box center [598, 433] width 12 height 12
click at [541, 481] on button "button" at bounding box center [540, 485] width 12 height 12
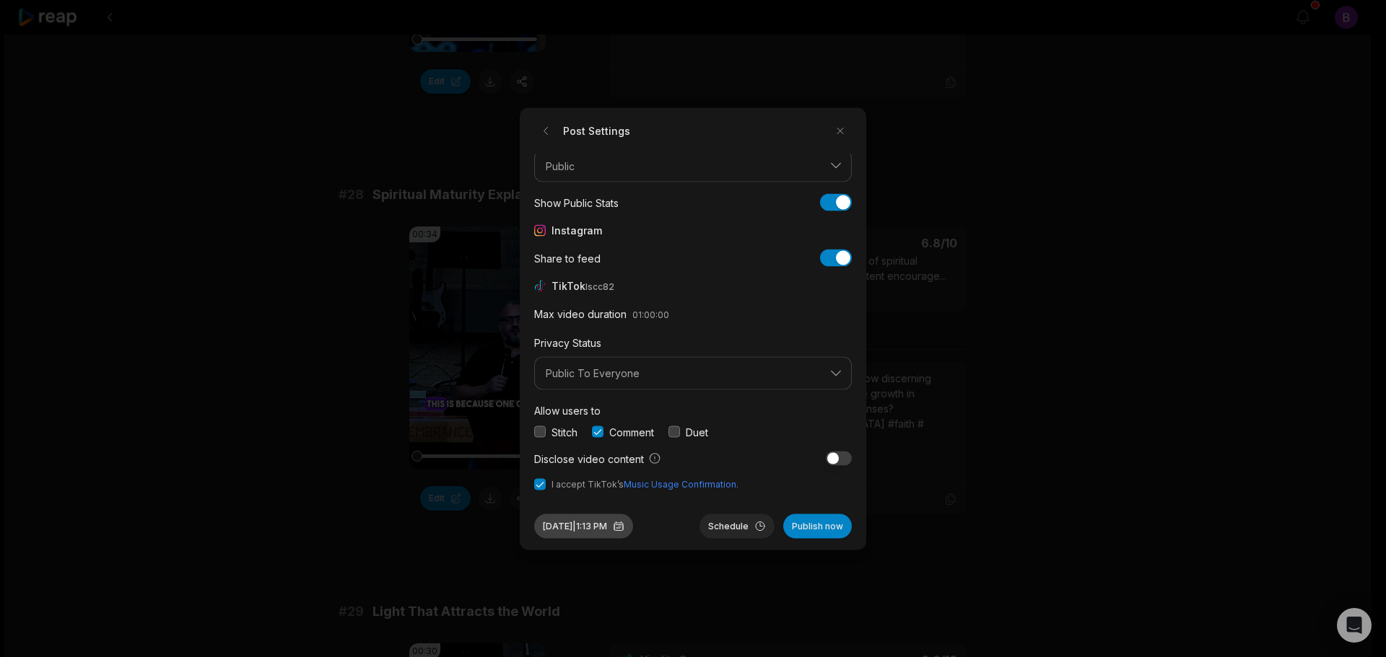
click at [608, 526] on button "[DATE] 1:13 PM" at bounding box center [583, 526] width 99 height 25
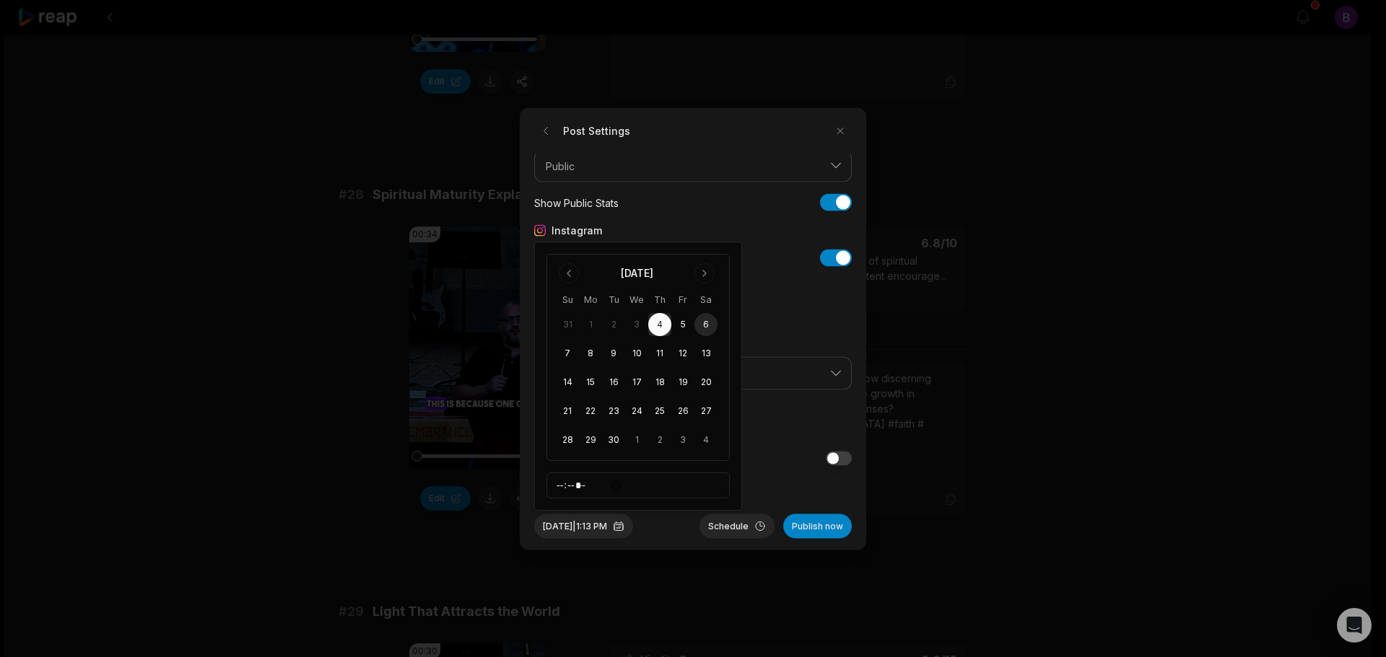
click at [707, 326] on button "6" at bounding box center [705, 324] width 23 height 23
click at [559, 486] on input "*****" at bounding box center [637, 486] width 183 height 26
type input "*****"
click at [774, 489] on span "I accept TikTok’s Music Usage Confirmation." at bounding box center [693, 484] width 318 height 13
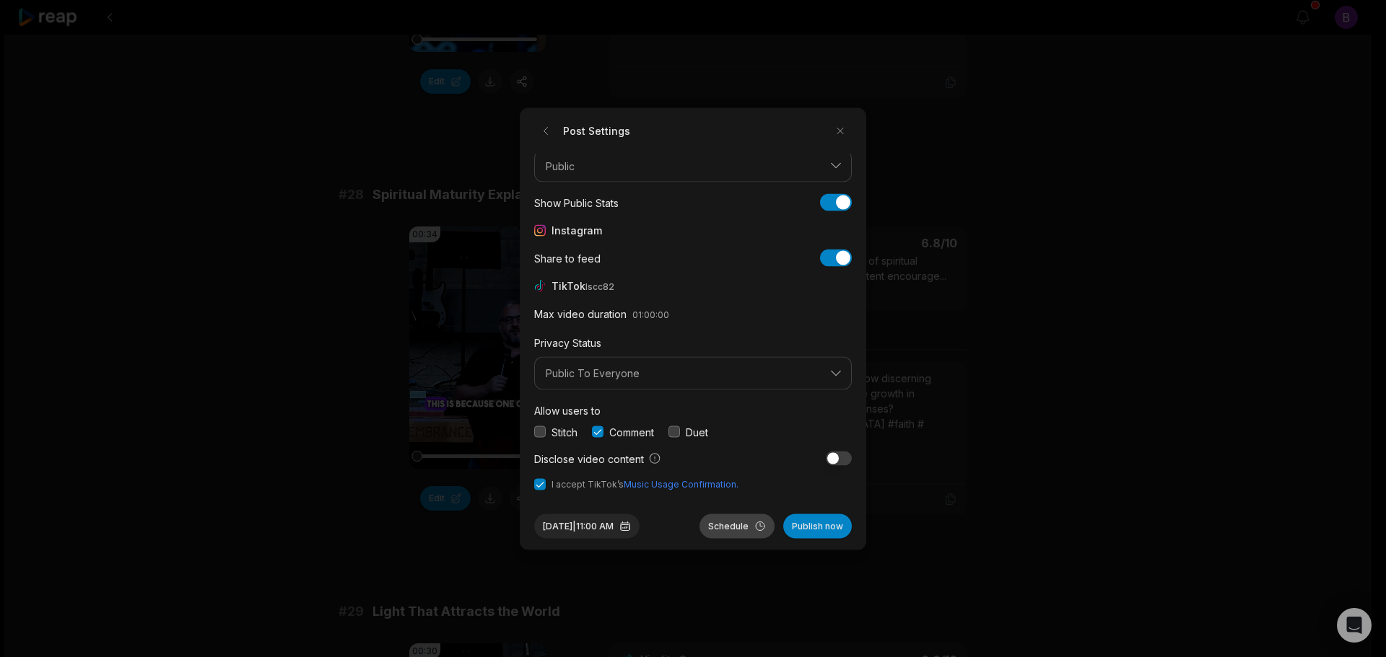
click at [745, 525] on button "Schedule" at bounding box center [736, 526] width 75 height 25
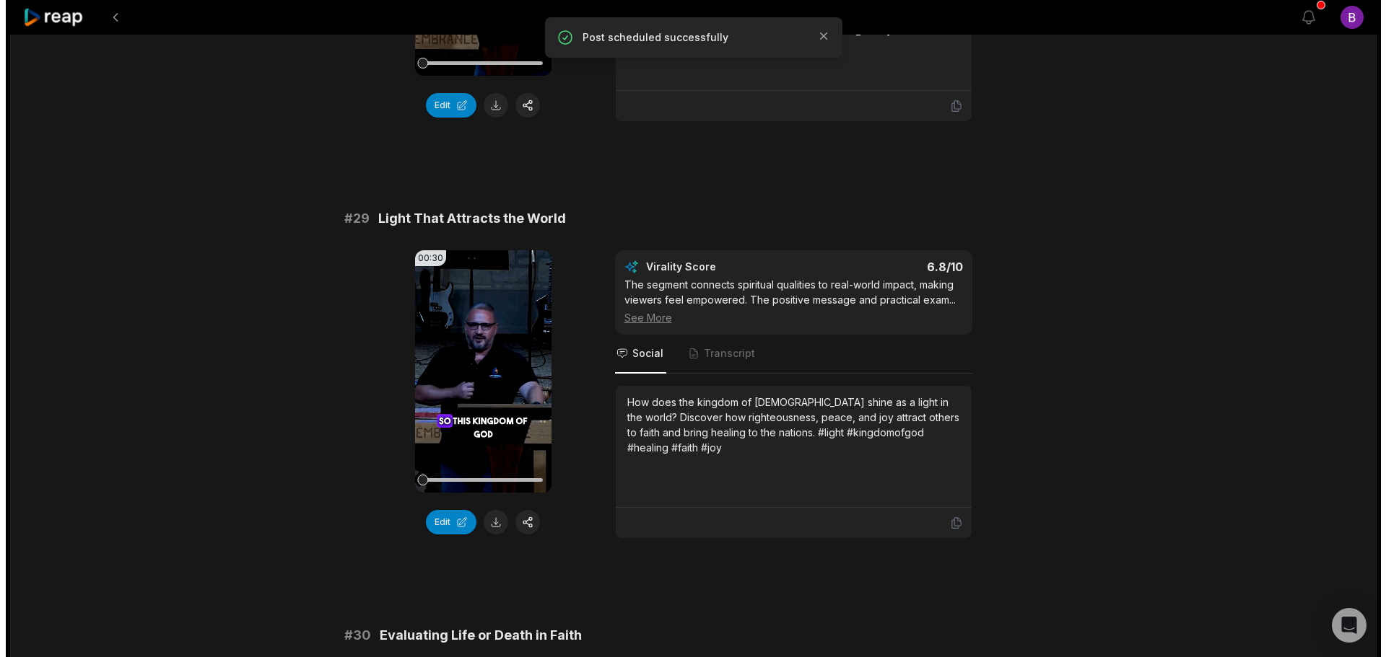
scroll to position [3392, 0]
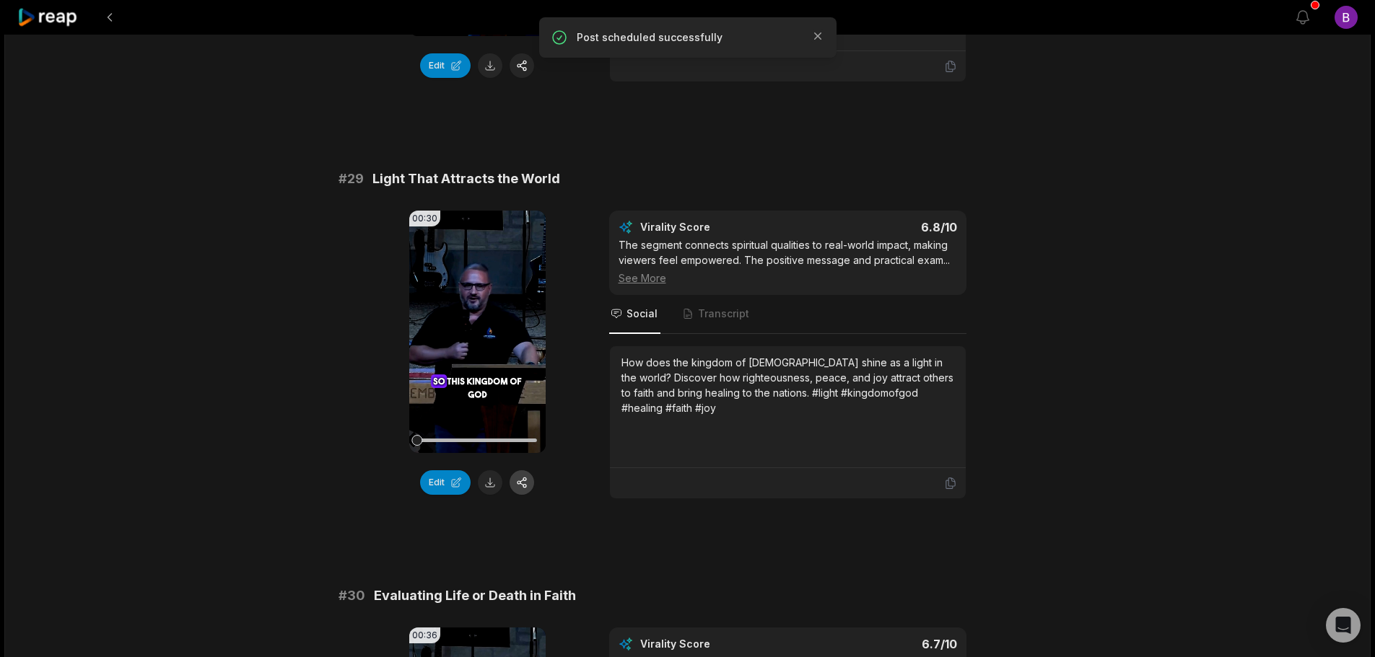
click at [522, 480] on button "button" at bounding box center [522, 483] width 25 height 25
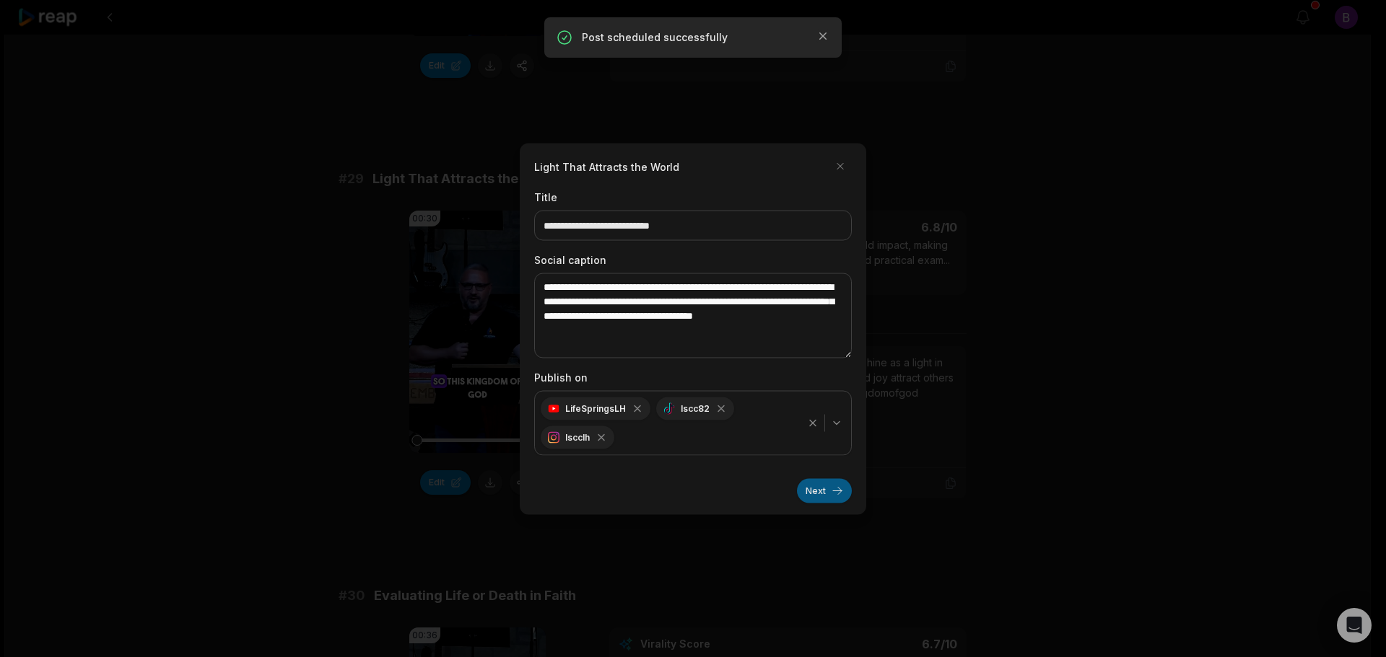
click at [826, 490] on button "Next" at bounding box center [824, 491] width 55 height 25
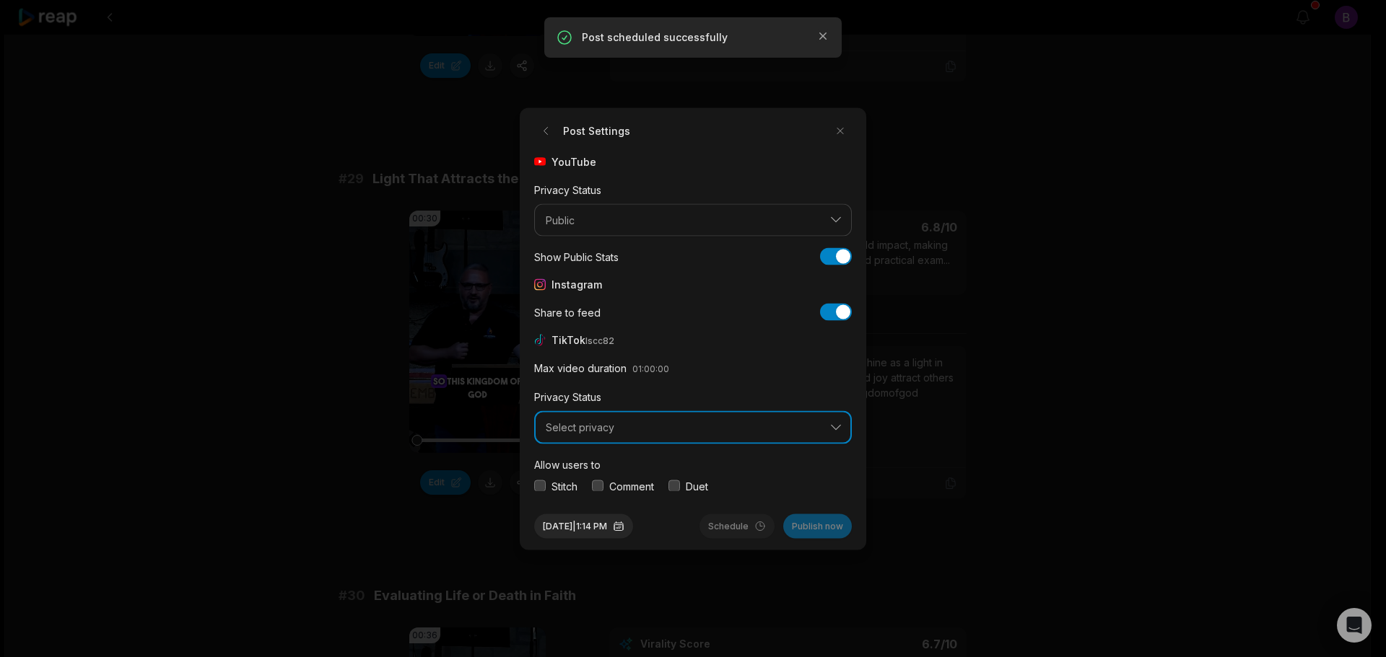
click at [681, 432] on span "Select privacy" at bounding box center [683, 427] width 274 height 13
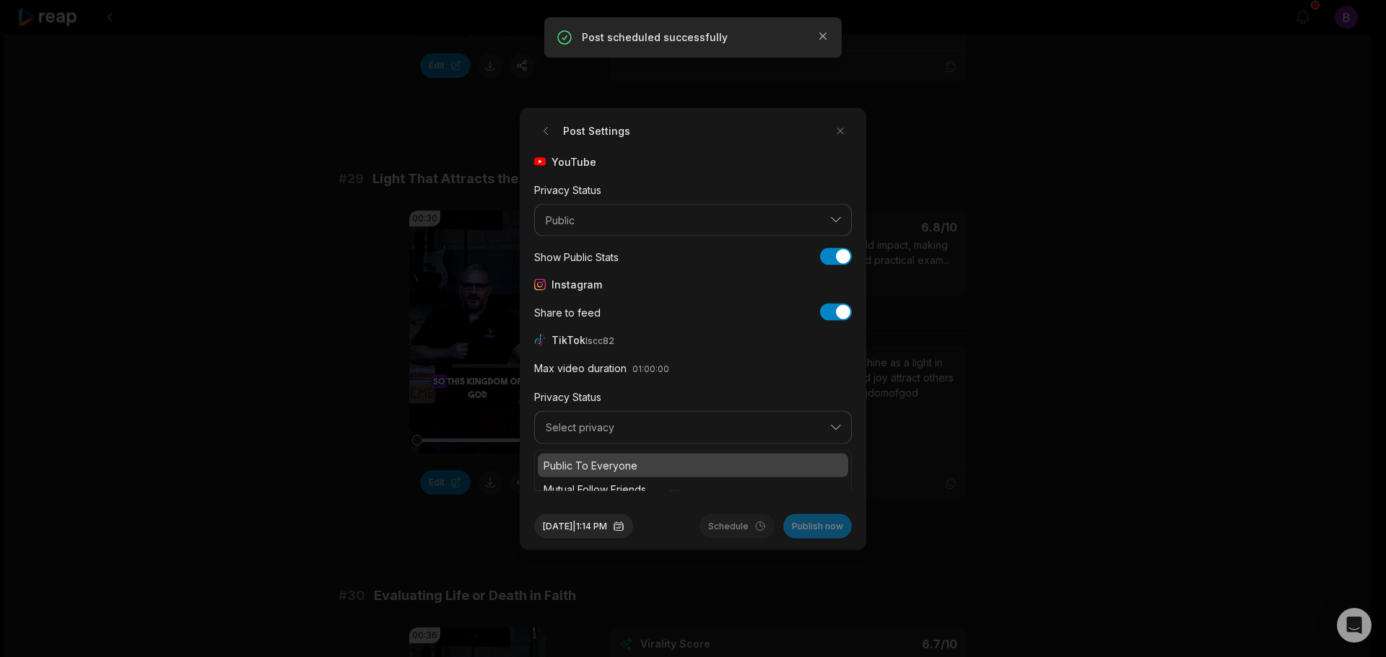
click at [616, 463] on p "Public To Everyone" at bounding box center [692, 465] width 299 height 15
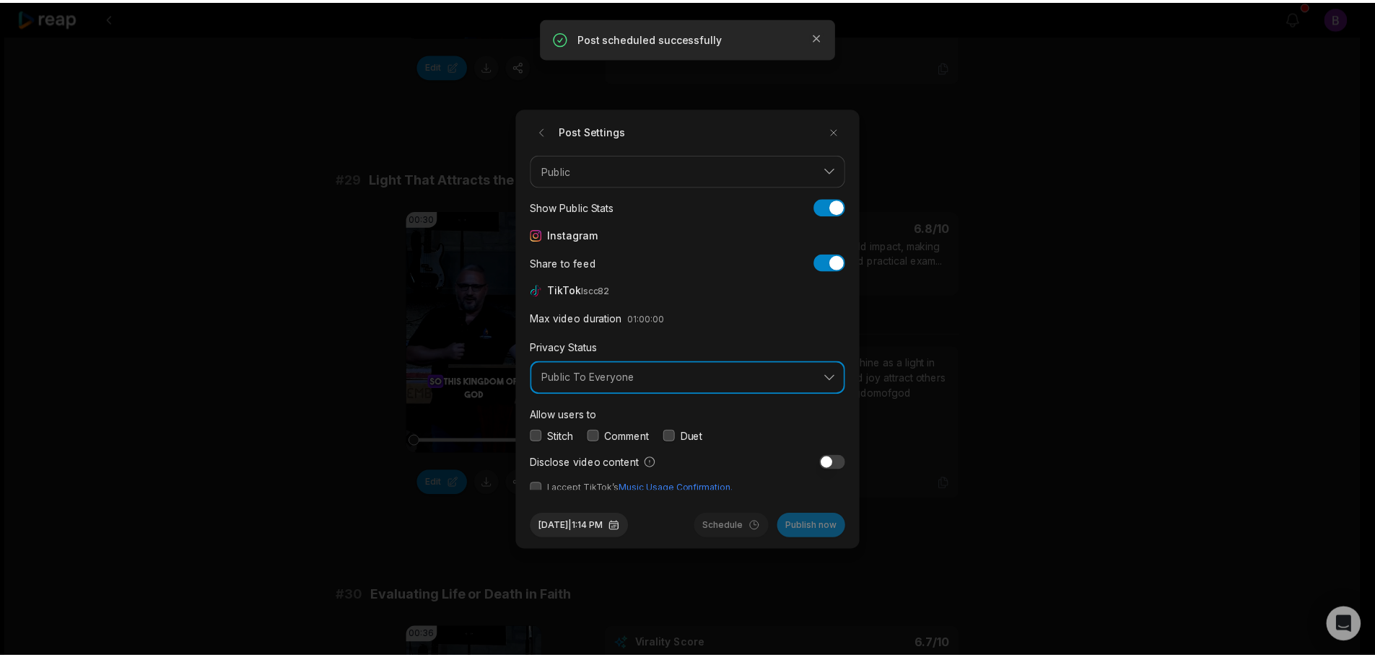
scroll to position [54, 0]
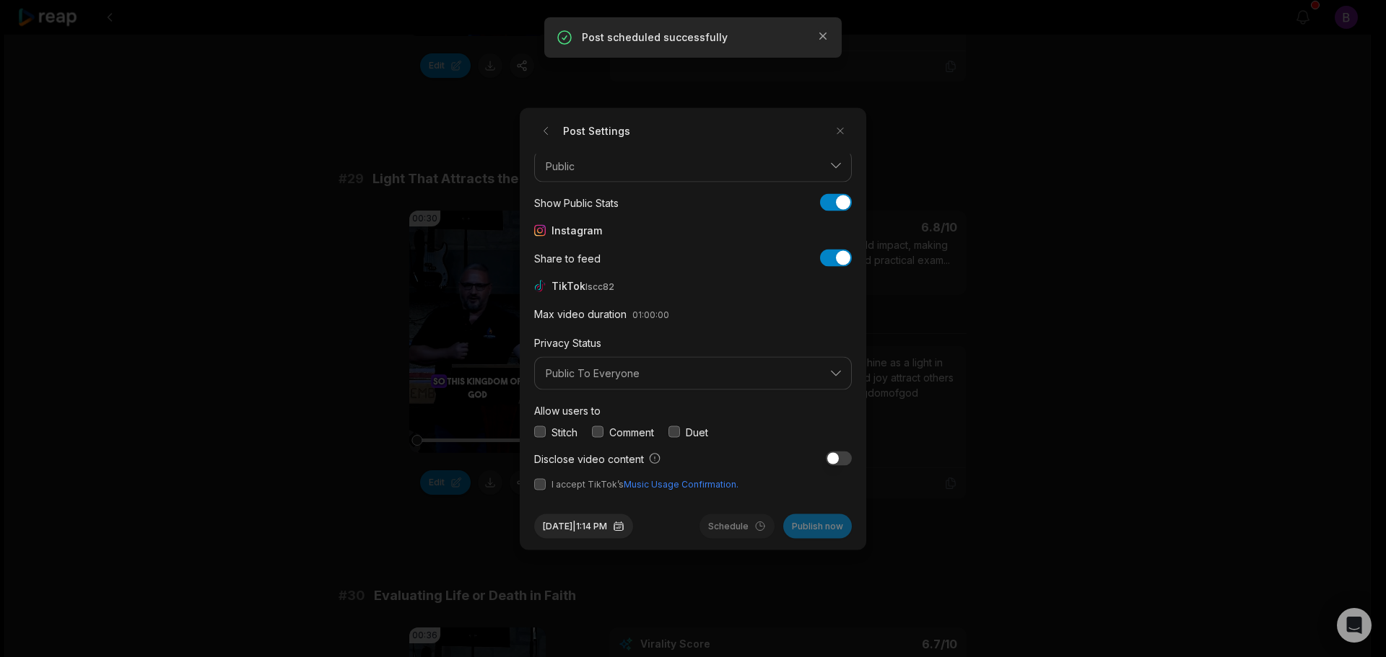
click at [600, 427] on button "button" at bounding box center [598, 433] width 12 height 12
click at [542, 484] on button "button" at bounding box center [540, 485] width 12 height 12
click at [614, 529] on button "[DATE] 1:14 PM" at bounding box center [583, 526] width 99 height 25
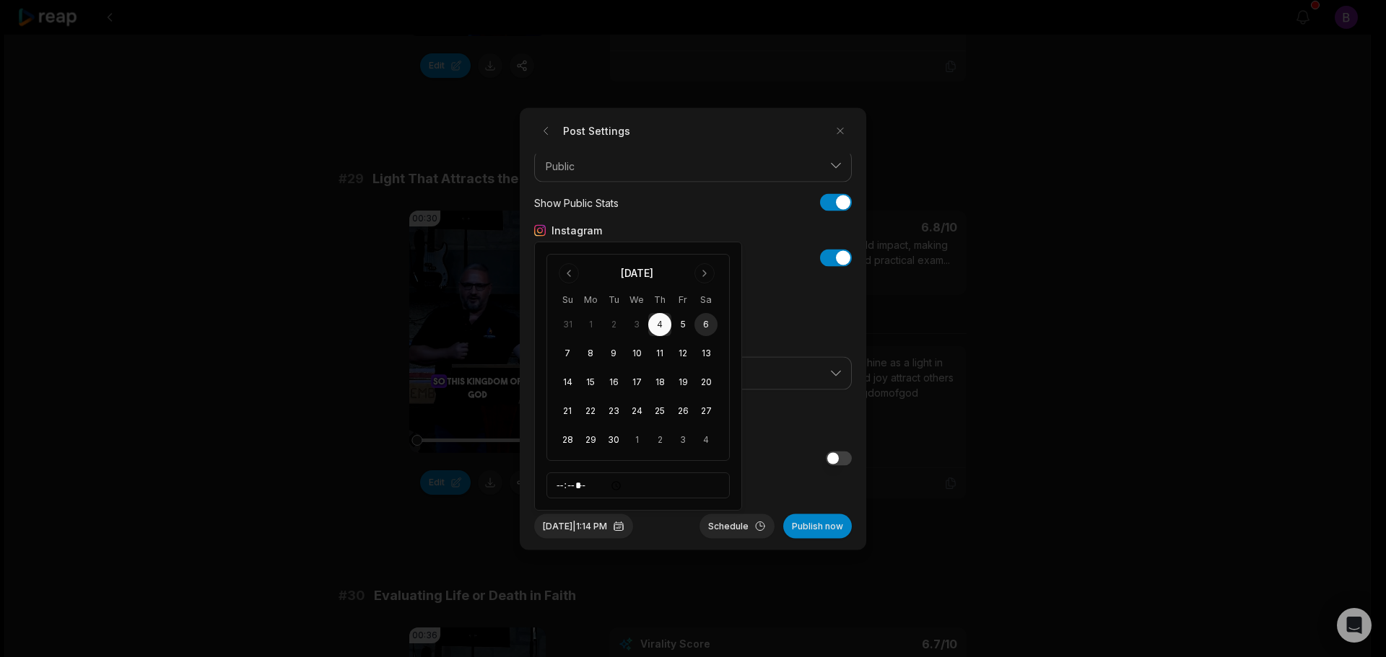
click at [709, 326] on button "6" at bounding box center [705, 324] width 23 height 23
click at [556, 484] on input "*****" at bounding box center [637, 486] width 183 height 26
type input "*****"
click at [721, 523] on button "Schedule" at bounding box center [736, 526] width 75 height 25
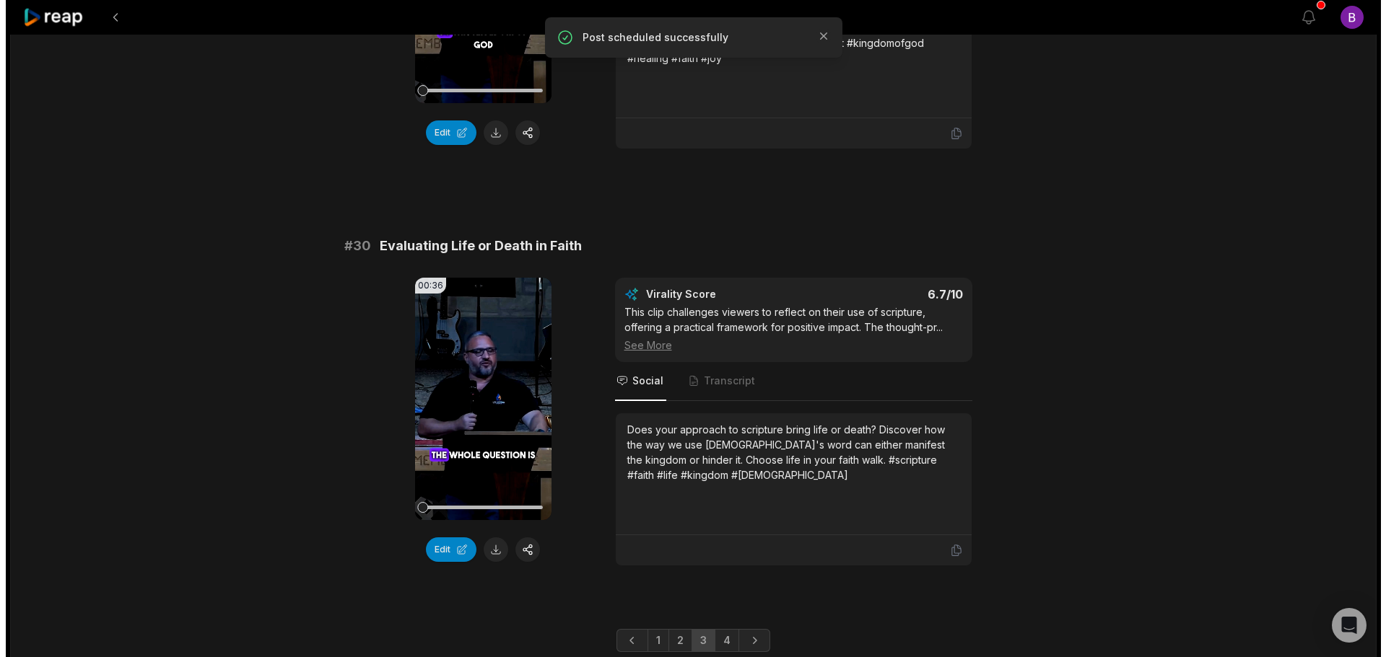
scroll to position [3753, 0]
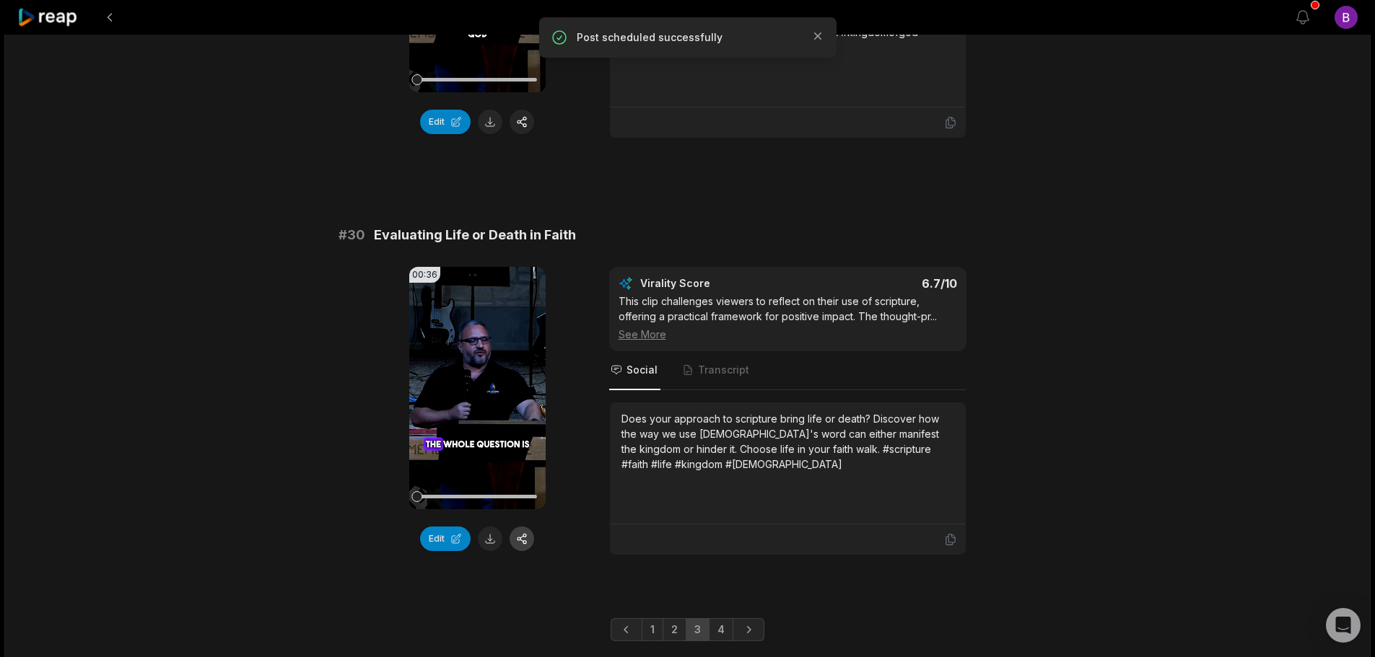
click at [525, 530] on button "button" at bounding box center [522, 539] width 25 height 25
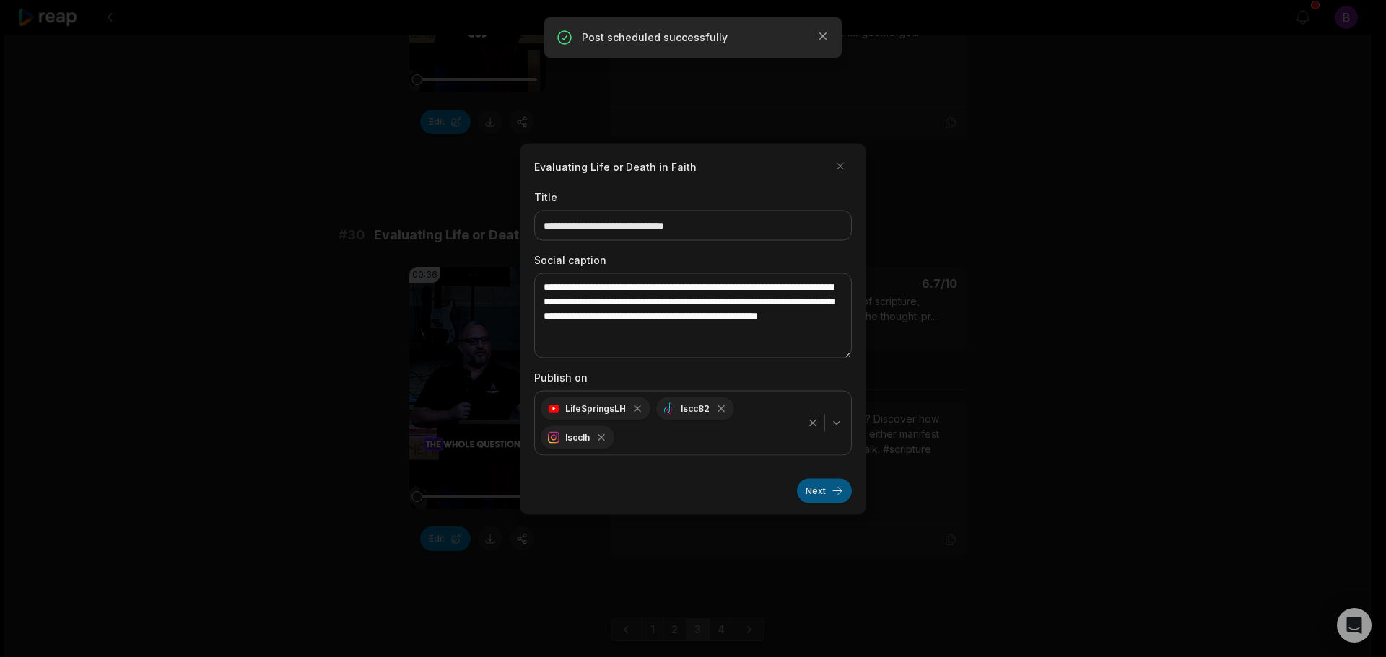
click at [823, 491] on button "Next" at bounding box center [824, 491] width 55 height 25
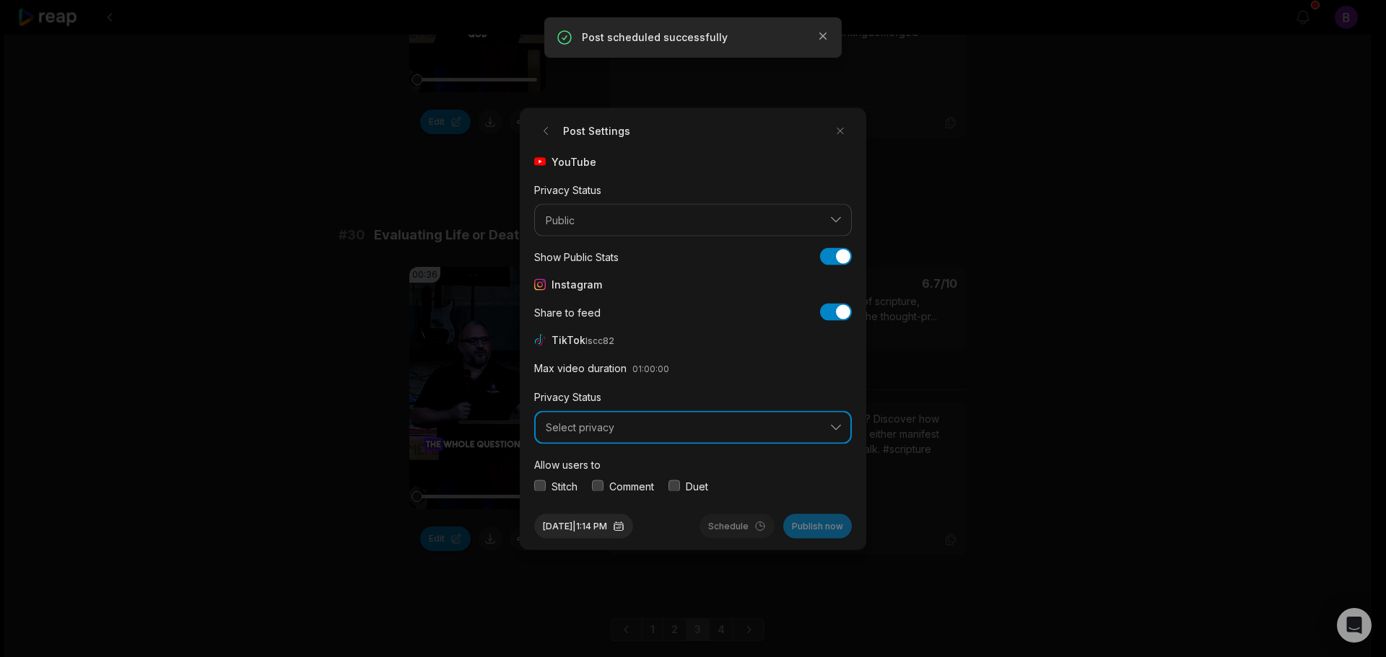
click at [681, 429] on span "Select privacy" at bounding box center [683, 427] width 274 height 13
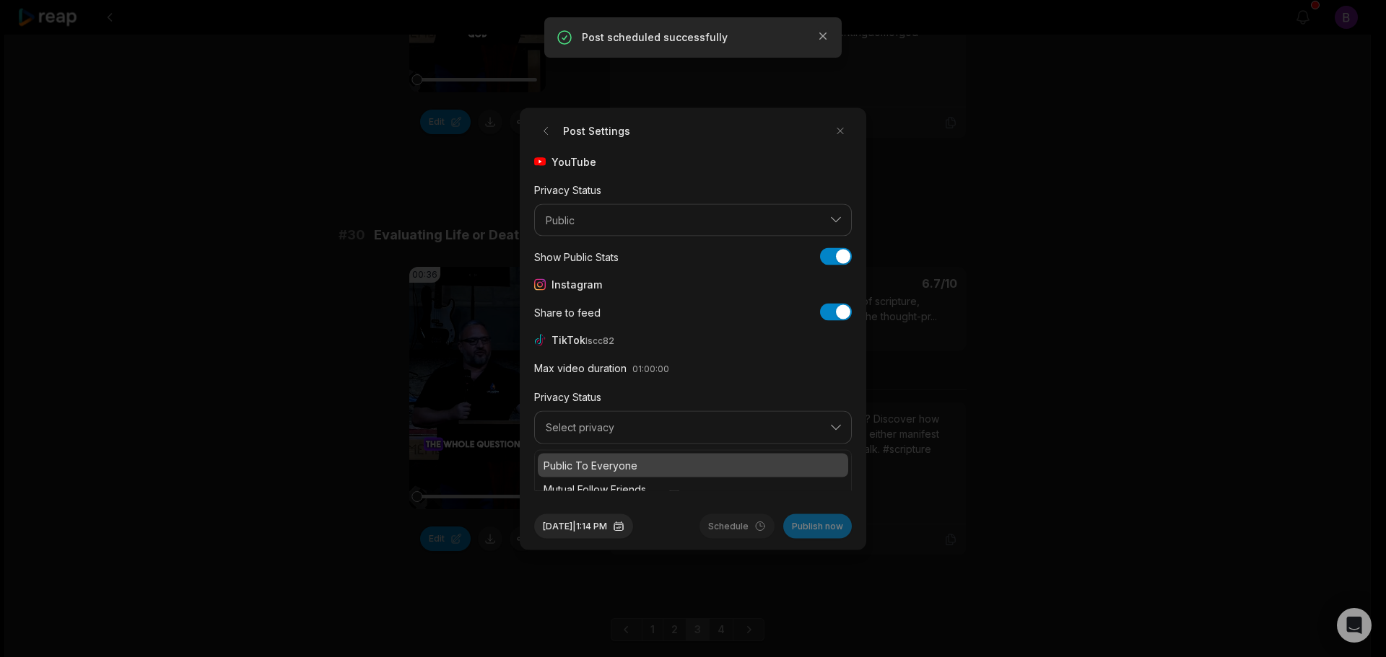
click at [631, 466] on p "Public To Everyone" at bounding box center [692, 465] width 299 height 15
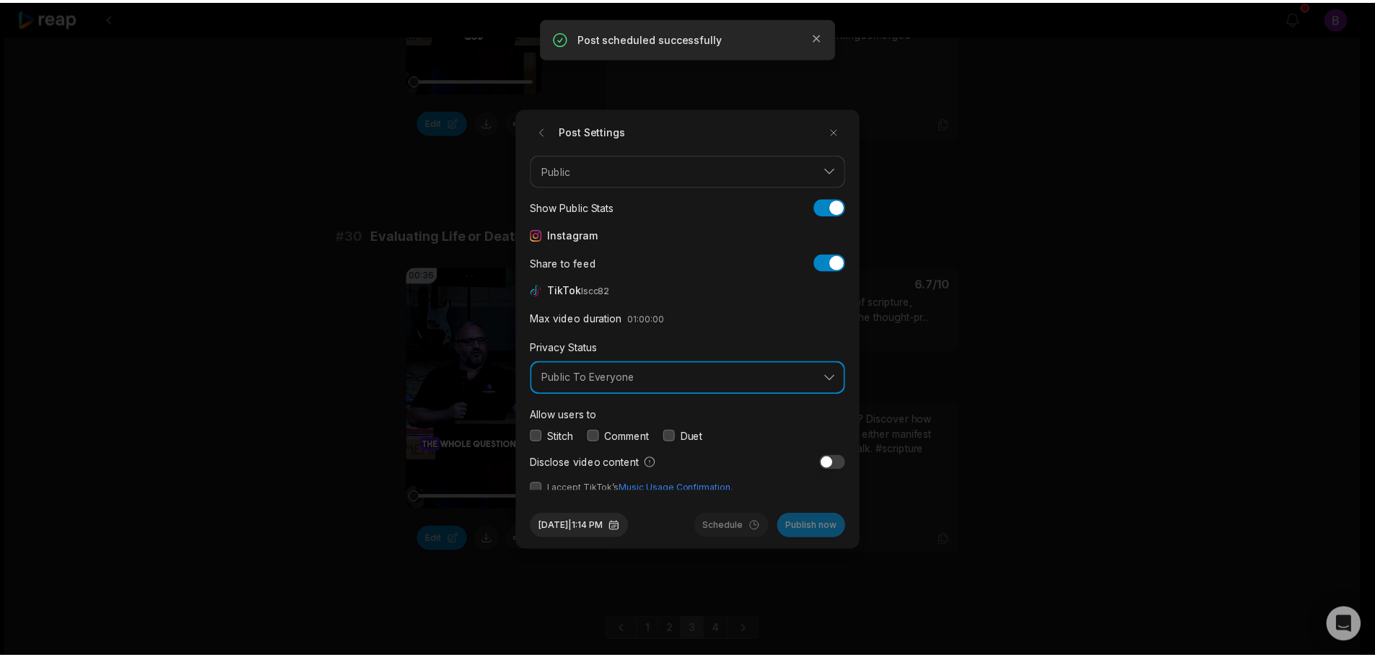
scroll to position [54, 0]
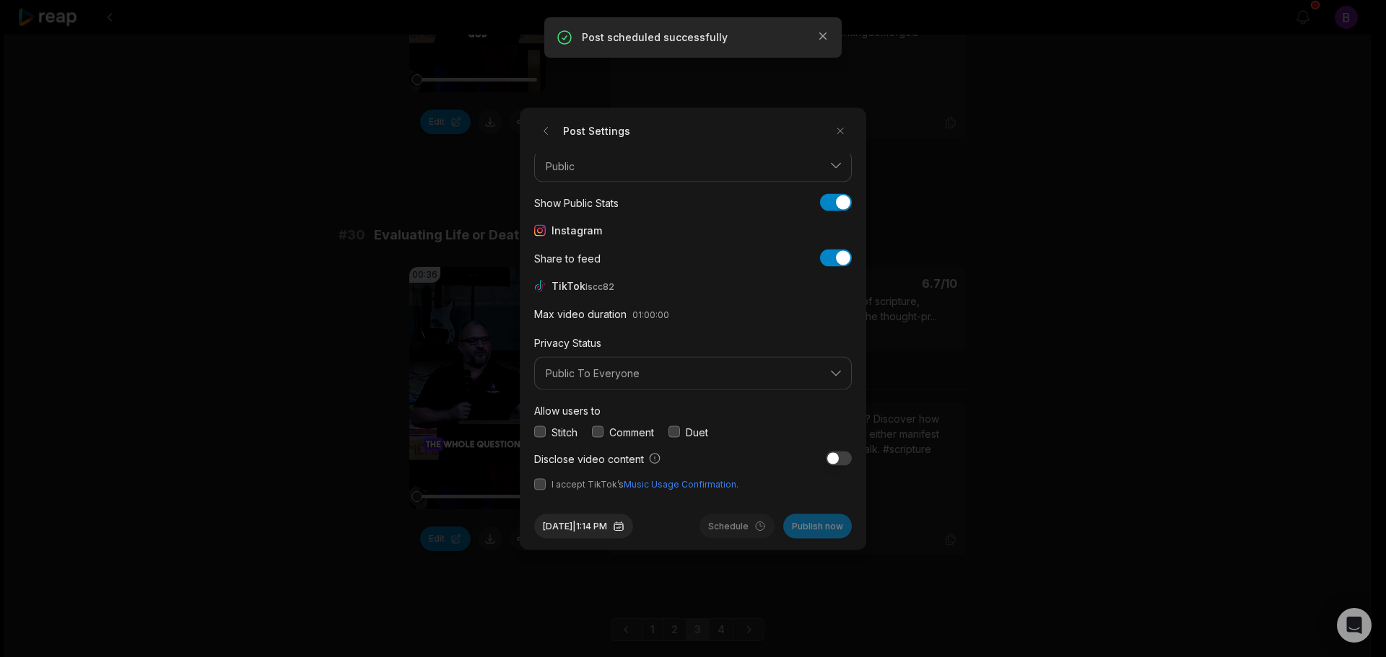
click at [600, 434] on button "button" at bounding box center [598, 433] width 12 height 12
click at [541, 486] on button "button" at bounding box center [540, 485] width 12 height 12
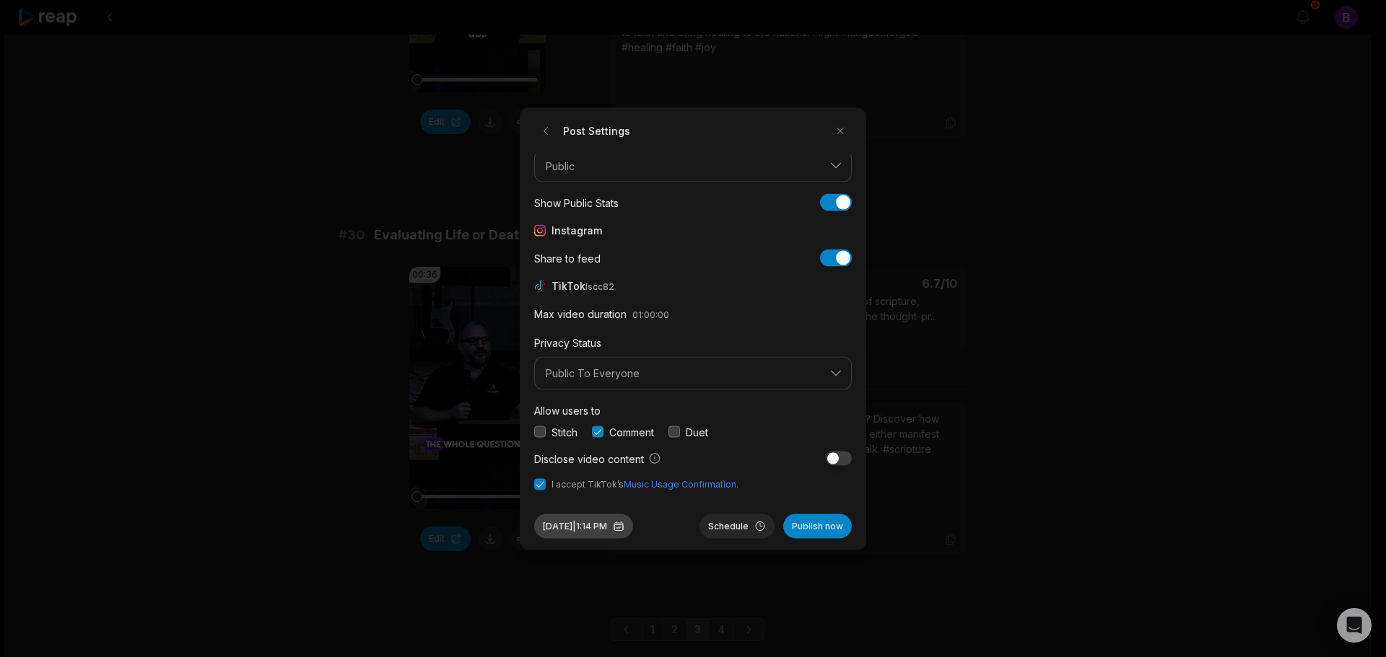
click at [610, 523] on button "[DATE] 1:14 PM" at bounding box center [583, 526] width 99 height 25
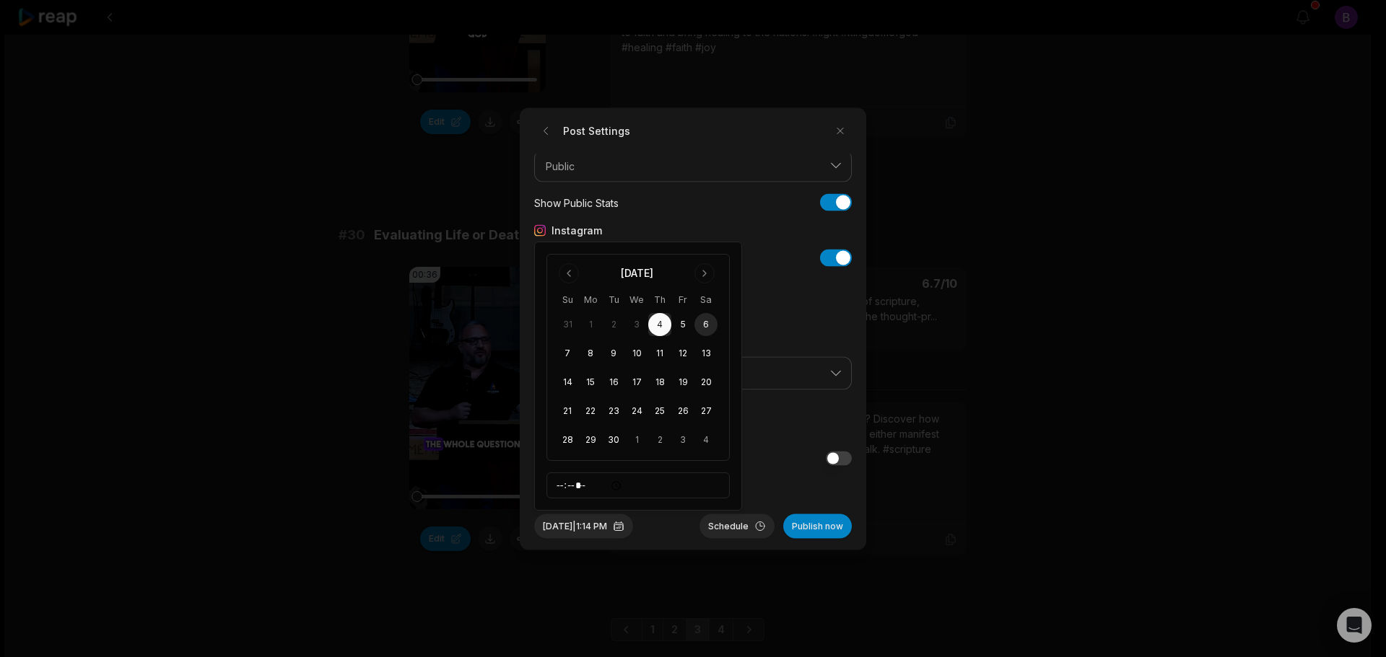
click at [706, 323] on button "6" at bounding box center [705, 324] width 23 height 23
click at [759, 481] on span "I accept TikTok’s Music Usage Confirmation." at bounding box center [693, 484] width 318 height 13
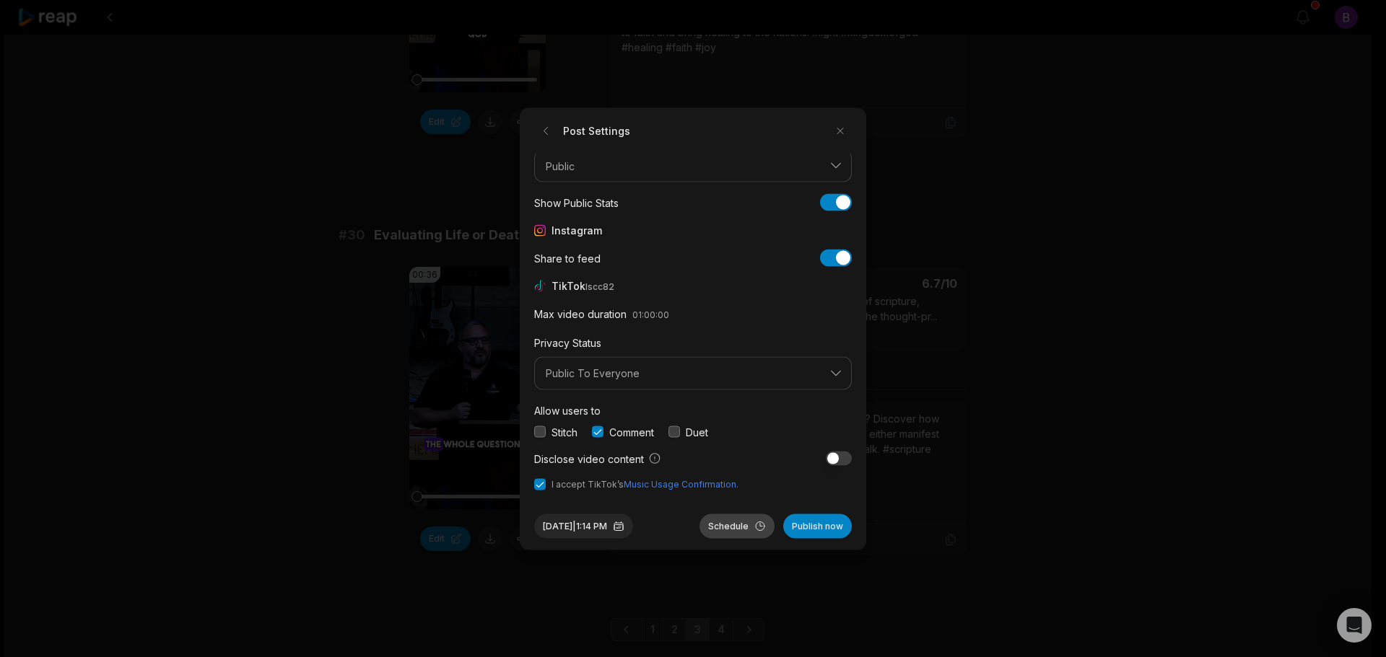
click at [735, 526] on button "Schedule" at bounding box center [736, 526] width 75 height 25
